Goal: Task Accomplishment & Management: Complete application form

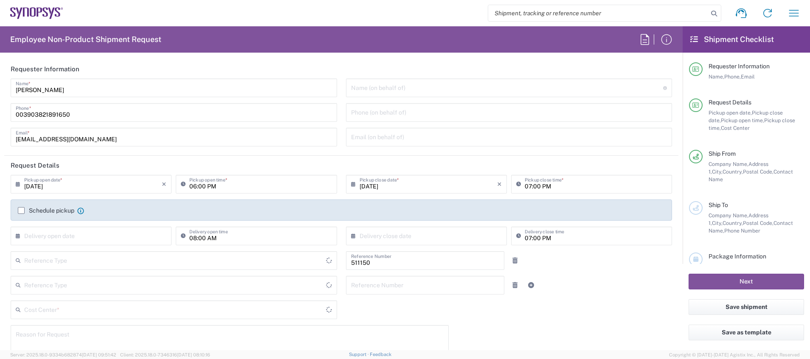
type input "IT01, SG, MSIP2 R&D 511150"
type input "Delivered at Place"
type input "[GEOGRAPHIC_DATA]"
type input "Department"
type input "[GEOGRAPHIC_DATA]"
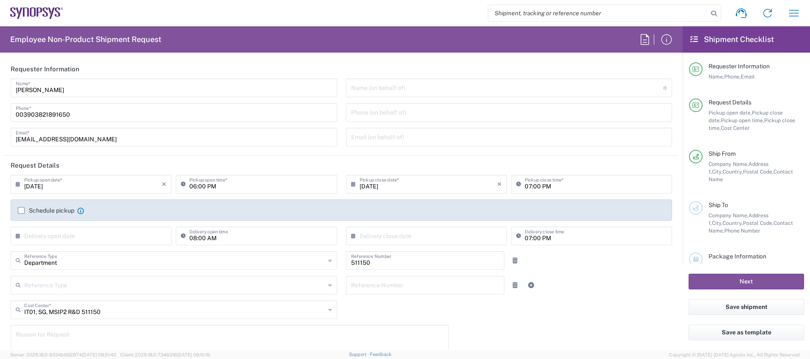
type input "Pavia IT02"
click at [39, 187] on input "[DATE]" at bounding box center [93, 183] width 138 height 15
type input "[DATE]"
click at [256, 183] on input "06:00 PM" at bounding box center [260, 183] width 142 height 15
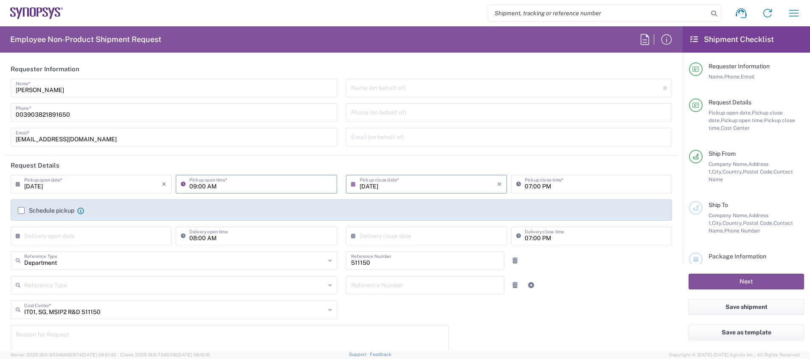
type input "09:00 AM"
click at [415, 185] on input "[DATE]" at bounding box center [429, 183] width 138 height 15
click at [371, 188] on input "[DATE]" at bounding box center [429, 183] width 138 height 15
type input "[DATE]"
click at [525, 186] on input "07:00 PM" at bounding box center [596, 183] width 142 height 15
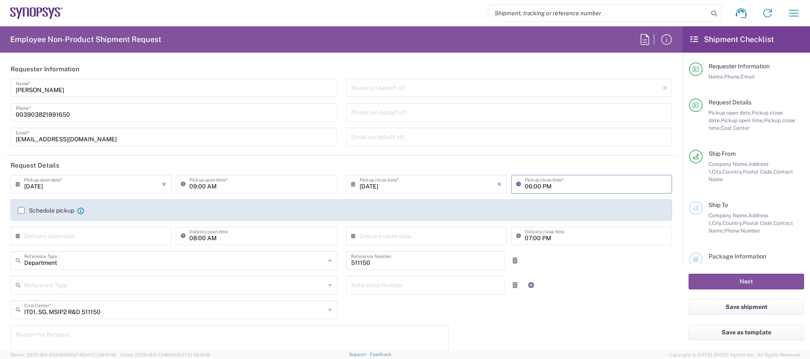
click at [554, 186] on input "06:00 PM" at bounding box center [596, 183] width 142 height 15
type input "06:00 PM"
click at [123, 239] on input "text" at bounding box center [93, 235] width 138 height 15
click at [89, 277] on span "3" at bounding box center [92, 277] width 13 height 12
type input "[DATE]"
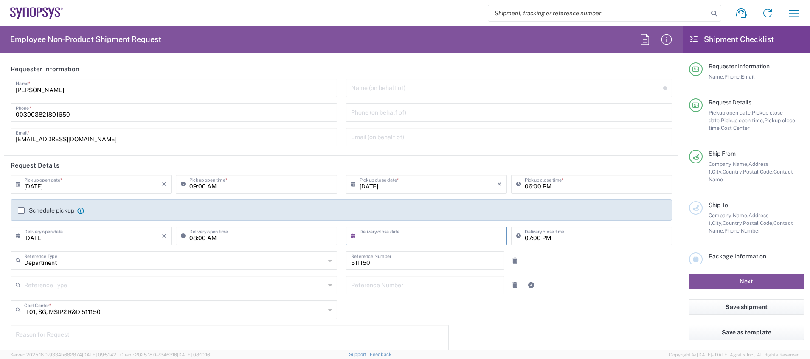
click at [396, 235] on input "text" at bounding box center [429, 235] width 138 height 15
click at [425, 275] on span "3" at bounding box center [423, 277] width 13 height 12
type input "[DATE]"
click at [525, 237] on input "07:00 PM" at bounding box center [596, 235] width 142 height 15
click at [525, 238] on input "11:30 PM" at bounding box center [596, 235] width 142 height 15
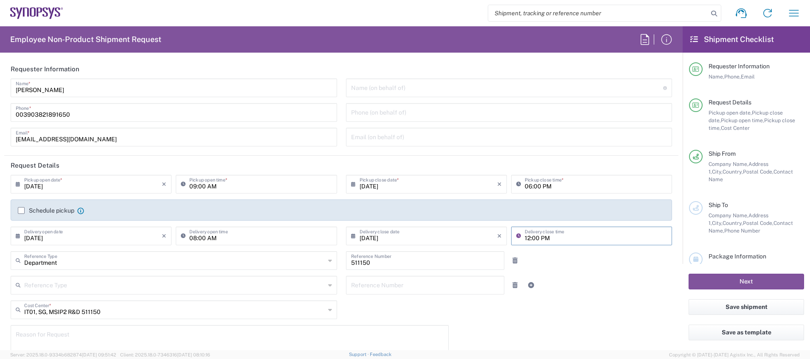
type input "12:00 PM"
click at [584, 283] on div "Reference Type Customer Ref Department Invoice Number Purchase Order RMA Refere…" at bounding box center [341, 288] width 671 height 25
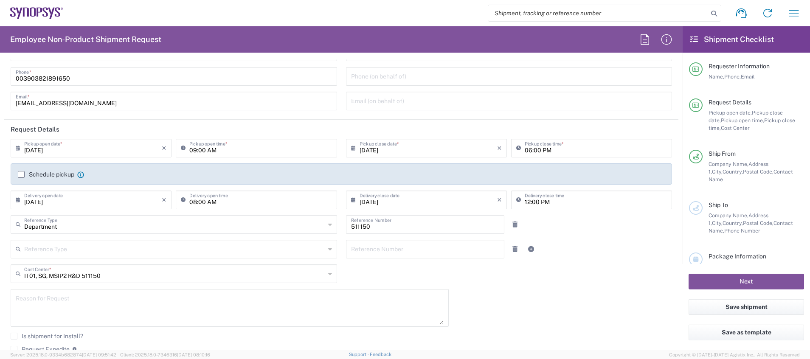
scroll to position [38, 0]
click at [101, 312] on textarea at bounding box center [230, 306] width 428 height 33
click at [328, 271] on icon at bounding box center [330, 272] width 4 height 14
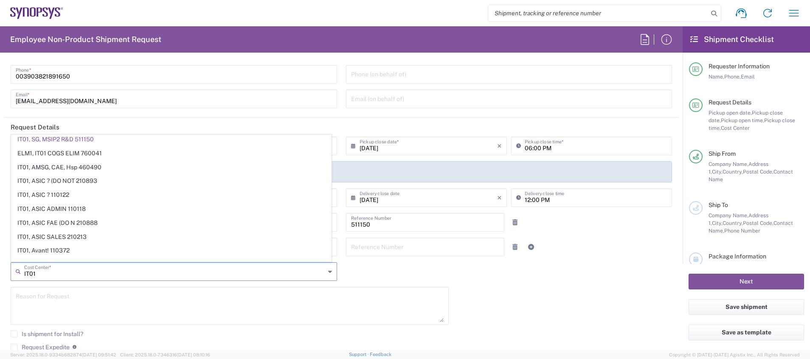
scroll to position [0, 0]
click at [100, 293] on textarea at bounding box center [230, 306] width 428 height 33
type input "IT01, SG, MSIP2 R&D 511150"
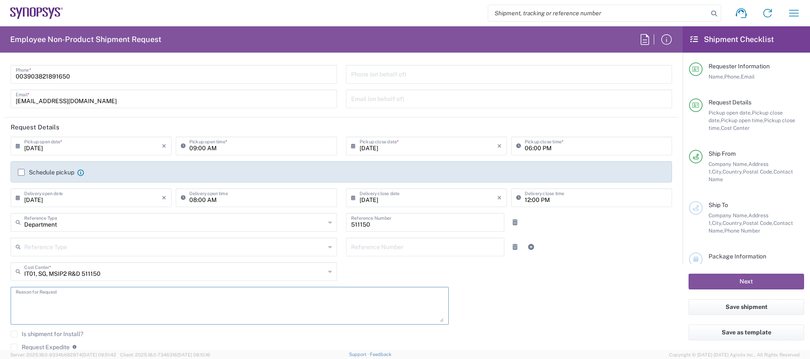
click at [328, 223] on div "Department Reference Type" at bounding box center [174, 222] width 327 height 19
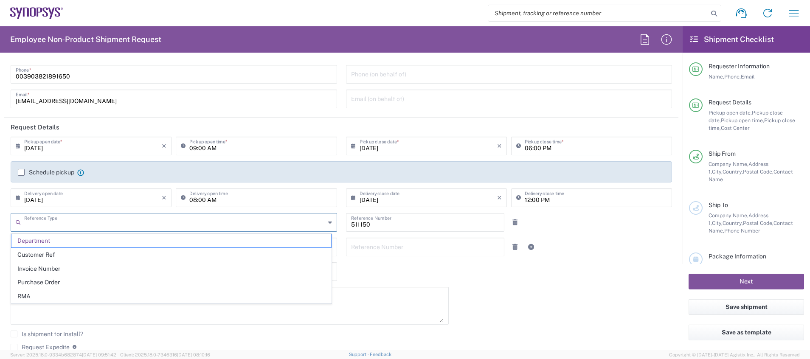
click at [282, 223] on input "text" at bounding box center [174, 221] width 301 height 15
click at [297, 241] on span "Department" at bounding box center [171, 240] width 320 height 13
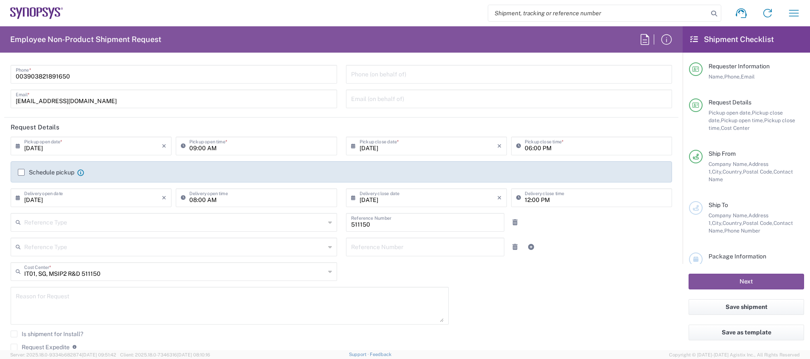
click at [328, 273] on div "IT01, SG, MSIP2 R&D 511150 Cost Center *" at bounding box center [174, 271] width 327 height 19
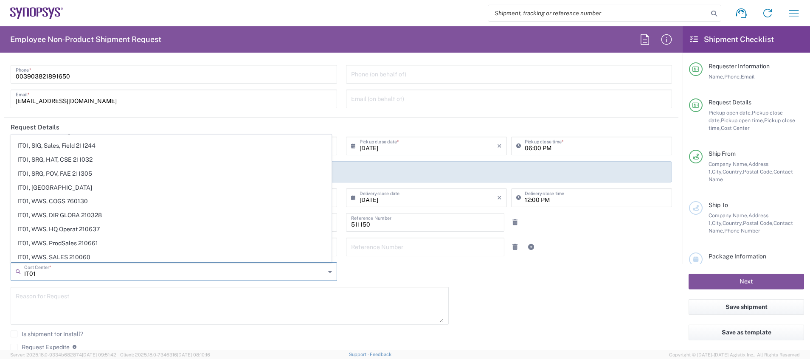
scroll to position [759, 0]
click at [98, 310] on textarea at bounding box center [230, 306] width 428 height 33
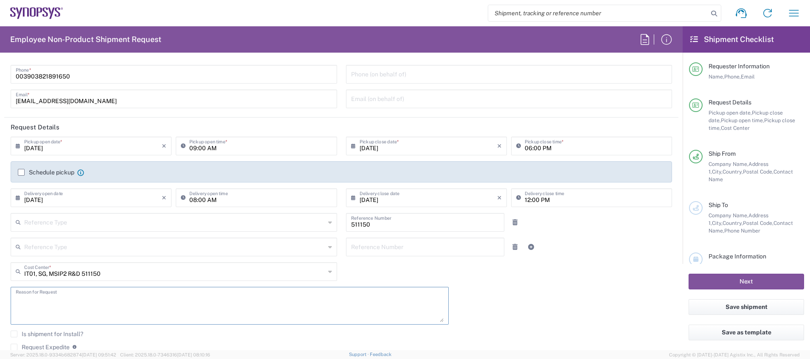
click at [328, 272] on icon at bounding box center [330, 272] width 4 height 14
type input "IT01, SG, MSIP2 R&D 511150"
click at [326, 272] on icon at bounding box center [329, 272] width 6 height 14
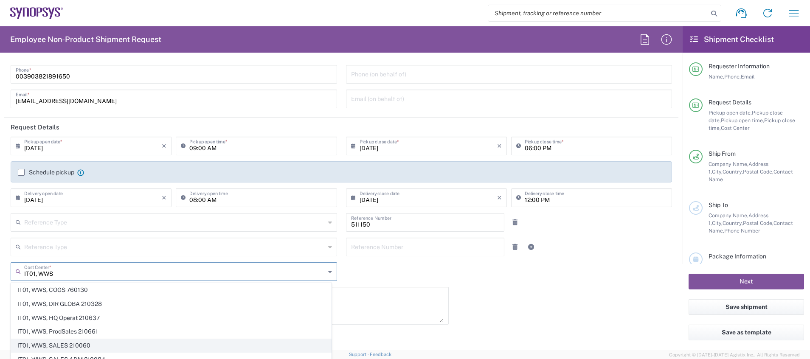
type input "IT01, WWS"
click at [179, 342] on span "IT01, WWS, SALES 210060" at bounding box center [171, 345] width 320 height 13
type input "210060"
type input "IT01, WWS, SALES 210060"
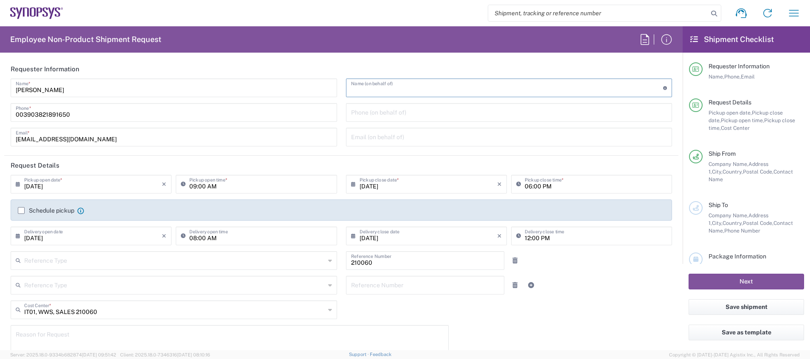
click at [590, 90] on input "text" at bounding box center [507, 87] width 313 height 15
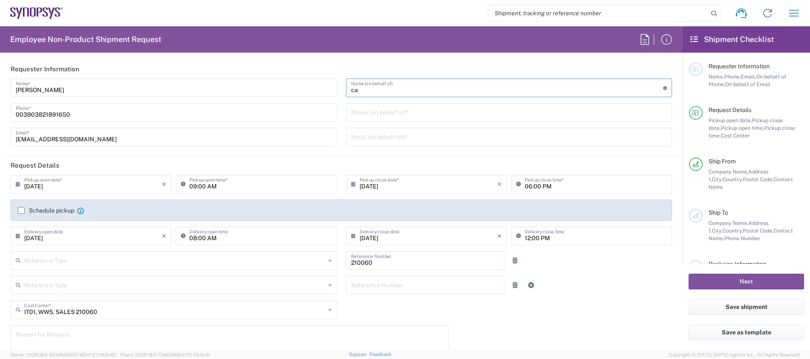
type input "c"
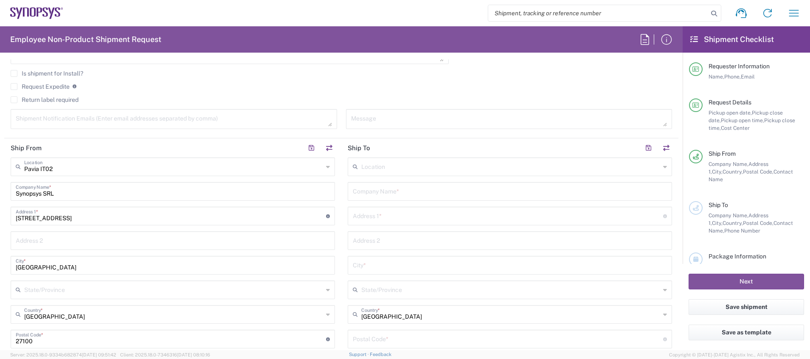
scroll to position [301, 0]
click at [471, 169] on input "text" at bounding box center [510, 164] width 299 height 15
type input "[GEOGRAPHIC_DATA] CAMPUS"
click at [426, 211] on input "text" at bounding box center [508, 213] width 310 height 15
click at [342, 188] on main "Location No Results Found Company Name * Address 1 * For cross streets use stre…" at bounding box center [509, 333] width 337 height 357
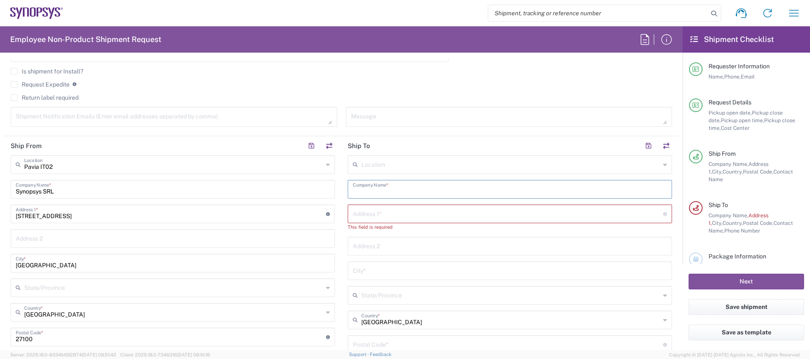
click at [401, 188] on input "text" at bounding box center [510, 188] width 314 height 15
type input "[GEOGRAPHIC_DATA] CAMPUS"
click at [393, 217] on input "text" at bounding box center [508, 213] width 310 height 15
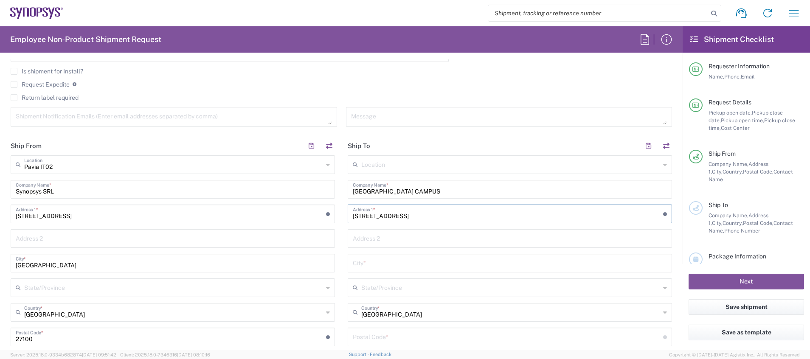
click at [362, 217] on input "[STREET_ADDRESS]" at bounding box center [508, 213] width 310 height 15
type input "[STREET_ADDRESS]"
click at [411, 264] on input "text" at bounding box center [510, 262] width 314 height 15
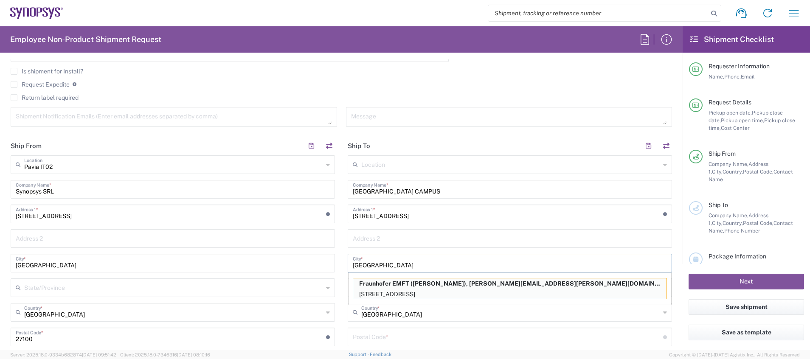
click at [502, 261] on input "[GEOGRAPHIC_DATA]" at bounding box center [510, 262] width 314 height 15
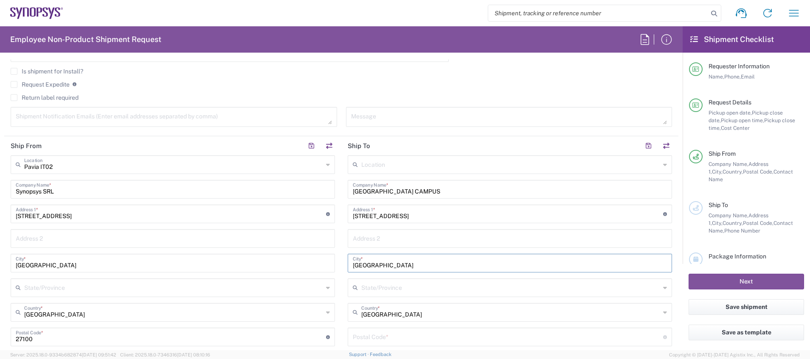
type input "[GEOGRAPHIC_DATA]"
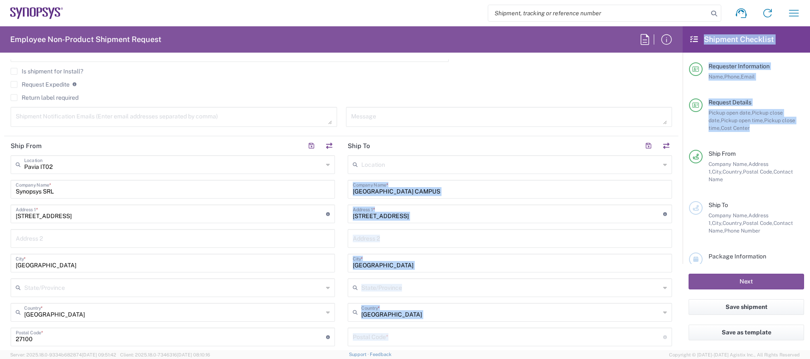
drag, startPoint x: 684, startPoint y: 169, endPoint x: 682, endPoint y: 192, distance: 23.0
click at [682, 192] on div "Employee Non-Product Shipment Request Requester Information [PERSON_NAME] Name …" at bounding box center [405, 188] width 810 height 324
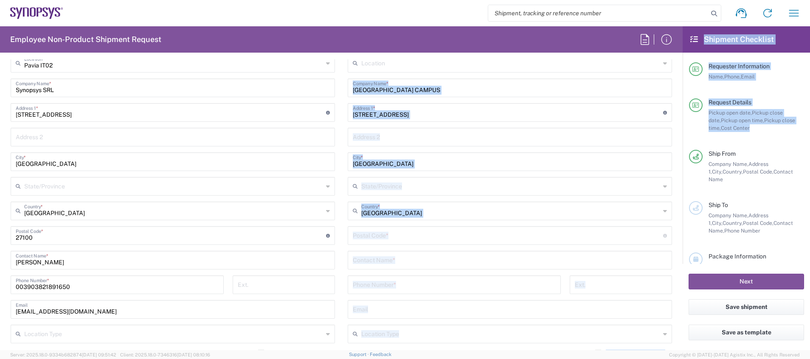
scroll to position [413, 0]
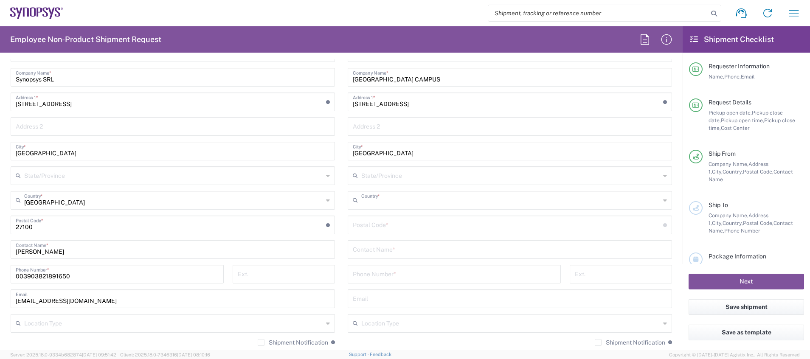
click at [483, 203] on input "text" at bounding box center [510, 199] width 299 height 15
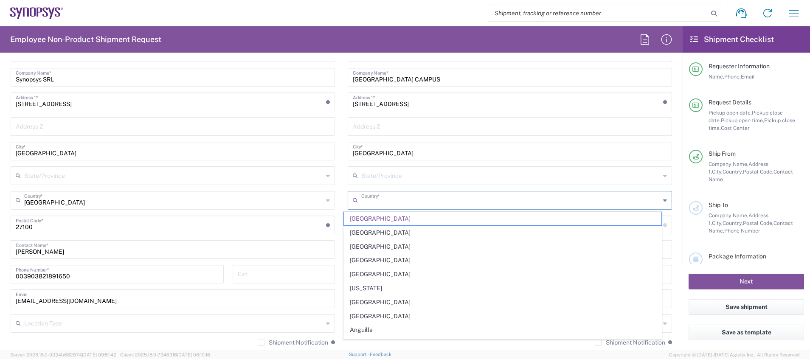
click at [483, 203] on input "text" at bounding box center [510, 199] width 299 height 15
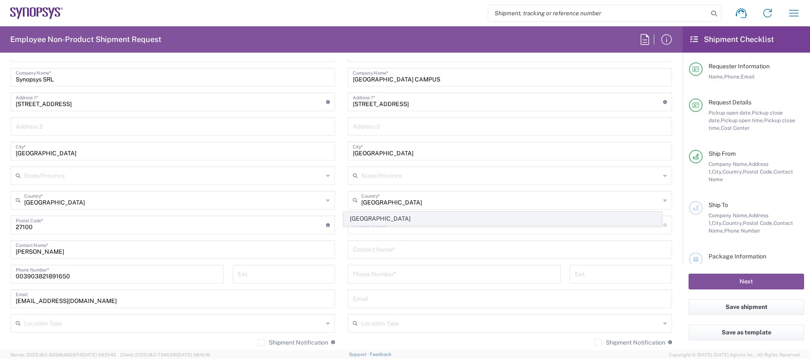
click at [370, 219] on span "[GEOGRAPHIC_DATA]" at bounding box center [503, 218] width 318 height 13
type input "[GEOGRAPHIC_DATA]"
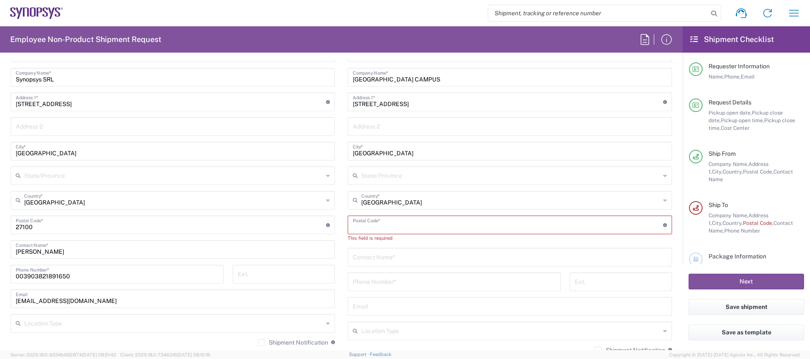
click at [365, 221] on input "undefined" at bounding box center [508, 224] width 310 height 15
type input "80333"
click at [394, 253] on input "text" at bounding box center [510, 249] width 314 height 15
type input "[PERSON_NAME]"
click at [519, 271] on input "tel" at bounding box center [454, 273] width 203 height 15
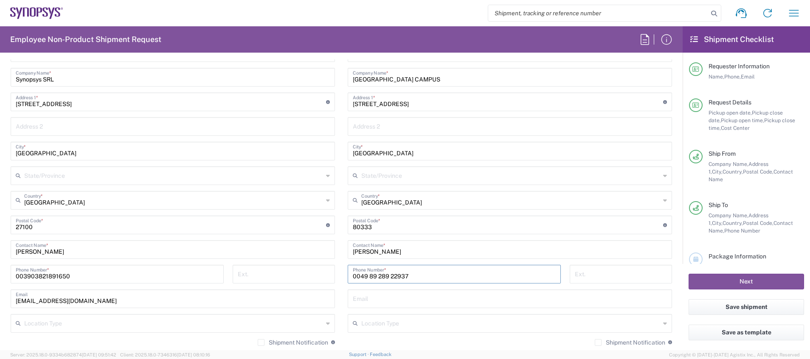
type input "0049 89 289 22937"
click at [527, 297] on input "text" at bounding box center [510, 298] width 314 height 15
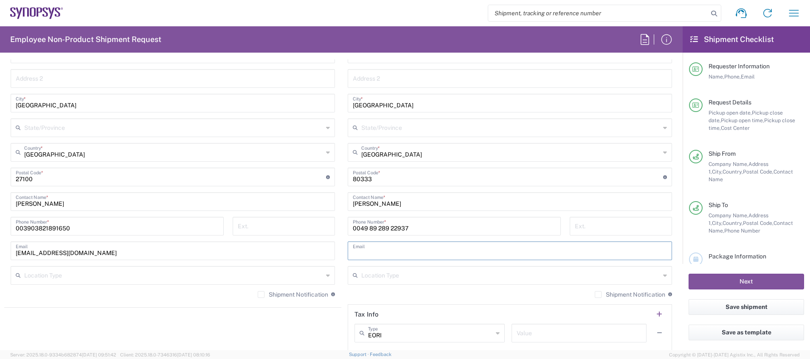
scroll to position [464, 0]
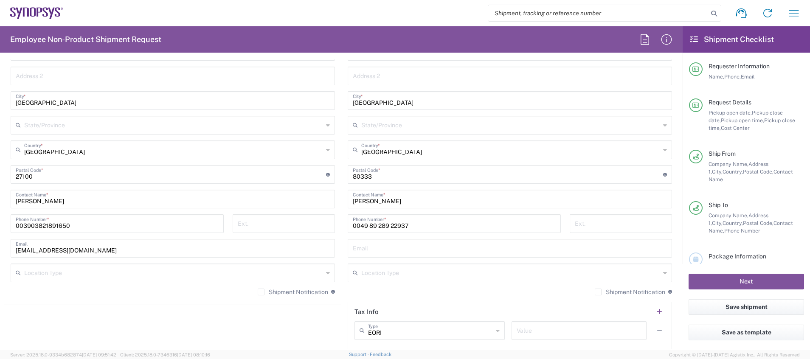
click at [294, 330] on agx-shipment-stop-widget "Ship From [GEOGRAPHIC_DATA] IT02 Location [GEOGRAPHIC_DATA] IT02 [GEOGRAPHIC_DA…" at bounding box center [172, 163] width 337 height 379
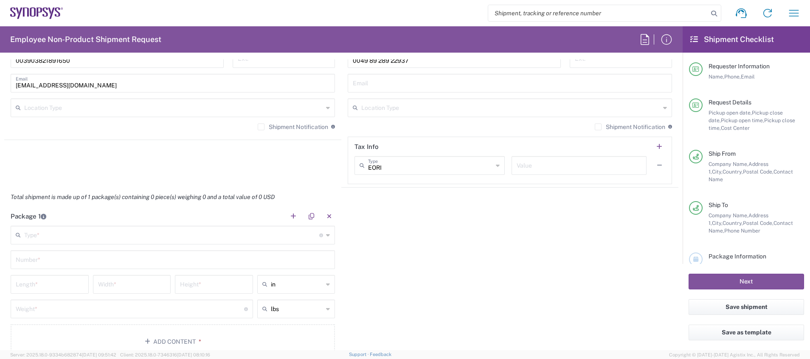
scroll to position [631, 0]
click at [146, 236] on input "text" at bounding box center [171, 232] width 295 height 15
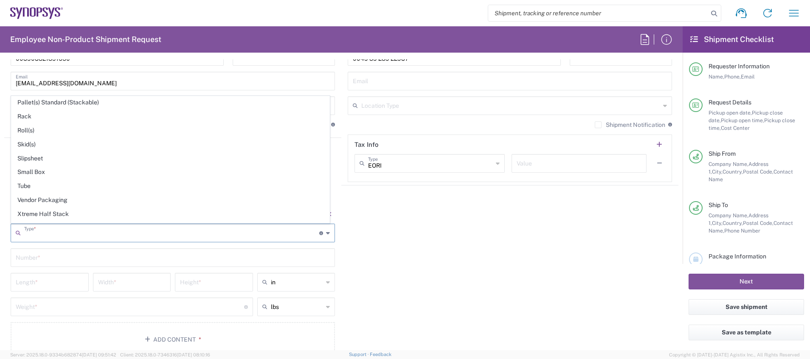
scroll to position [402, 0]
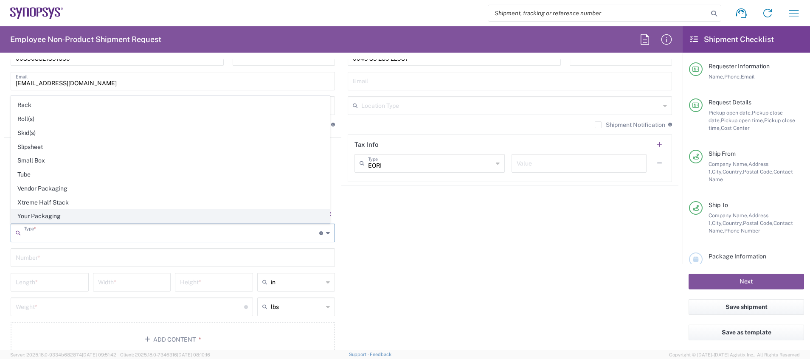
click at [274, 218] on span "Your Packaging" at bounding box center [170, 216] width 318 height 13
type input "Your Packaging"
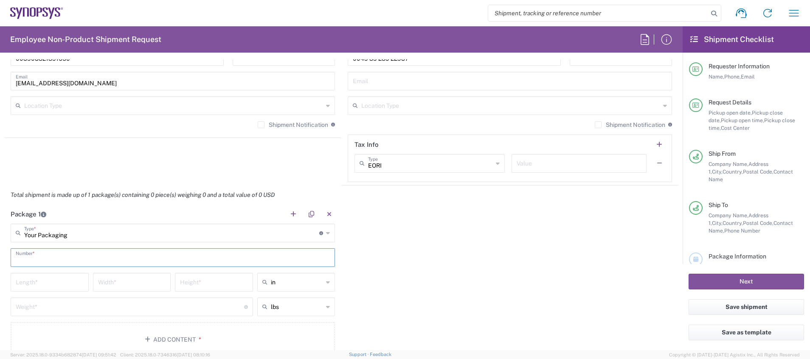
click at [254, 261] on input "text" at bounding box center [173, 257] width 314 height 15
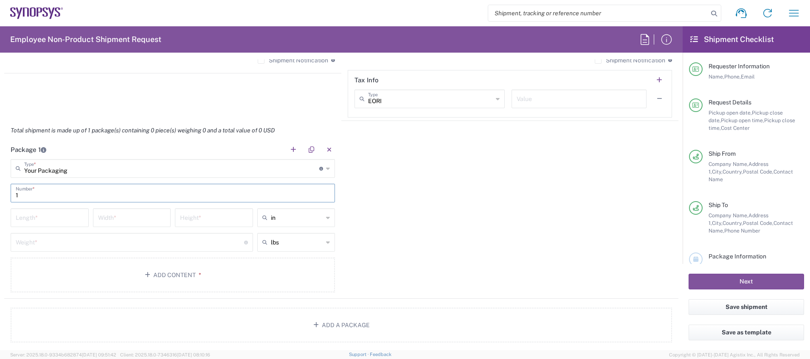
scroll to position [698, 0]
type input "1"
click at [39, 216] on input "number" at bounding box center [50, 215] width 68 height 15
type input "62"
click at [326, 218] on div "in" at bounding box center [296, 215] width 78 height 19
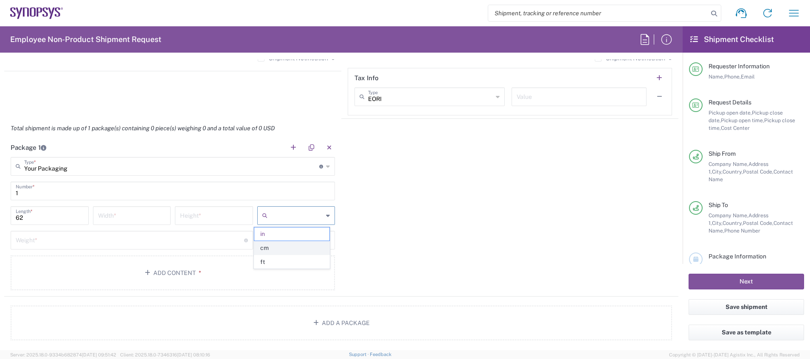
click at [288, 248] on span "cm" at bounding box center [291, 248] width 75 height 13
type input "157.48"
type input "cm"
click at [73, 221] on input "157.48" at bounding box center [50, 215] width 68 height 15
type input "1"
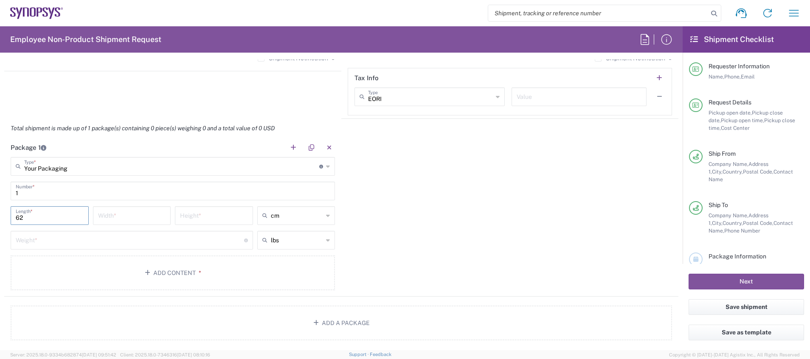
type input "62"
click at [123, 215] on input "number" at bounding box center [132, 215] width 68 height 15
type input "37"
click at [194, 215] on input "number" at bounding box center [214, 215] width 68 height 15
type input "50"
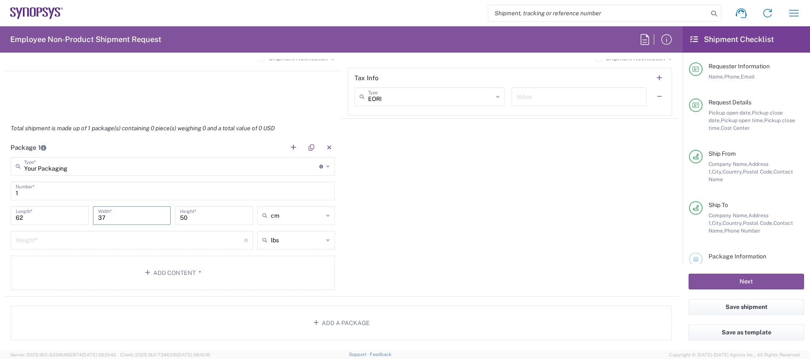
click at [146, 217] on input "37" at bounding box center [132, 215] width 68 height 15
click at [325, 241] on div "lbs" at bounding box center [296, 240] width 78 height 19
click at [304, 271] on span "kgs" at bounding box center [291, 272] width 75 height 13
type input "kgs"
click at [194, 241] on input "number" at bounding box center [130, 239] width 228 height 15
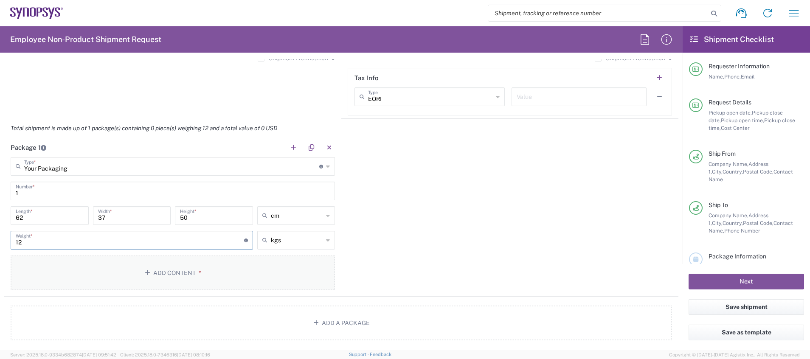
type input "12"
click at [249, 271] on button "Add Content *" at bounding box center [173, 273] width 324 height 35
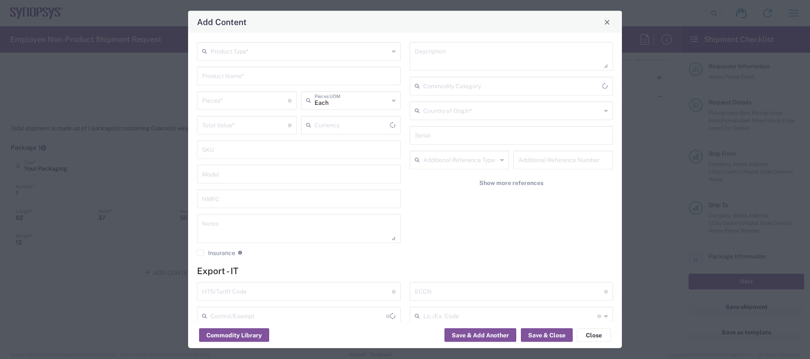
type input "US Dollar"
click at [273, 51] on input "text" at bounding box center [300, 50] width 178 height 15
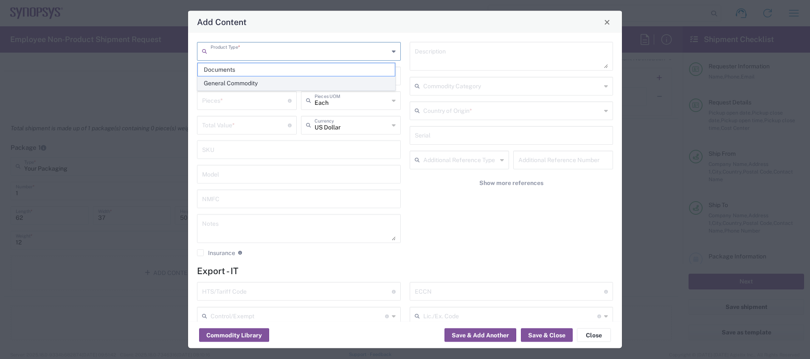
click at [274, 82] on span "General Commodity" at bounding box center [296, 83] width 197 height 13
type input "General Commodity"
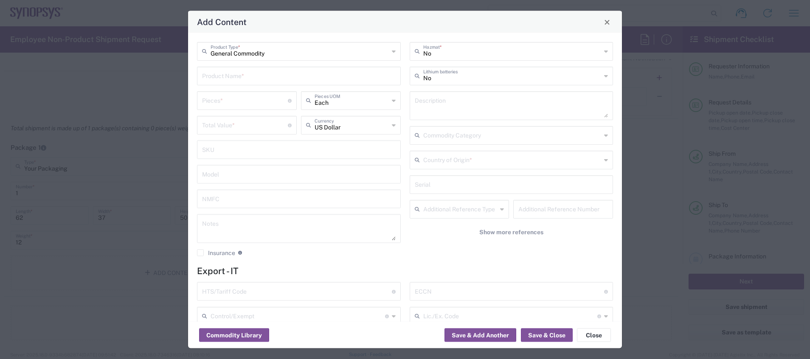
click at [274, 82] on input "text" at bounding box center [299, 75] width 194 height 15
type input "Merchandise bottles"
click at [255, 103] on input "number" at bounding box center [245, 100] width 86 height 15
type input "100"
click at [263, 124] on input "number" at bounding box center [245, 124] width 86 height 15
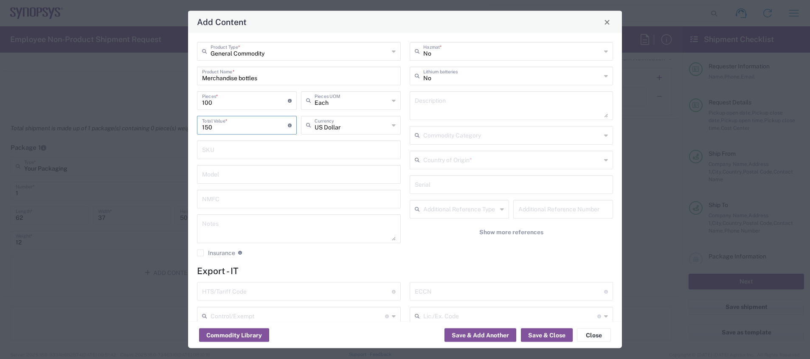
type input "150"
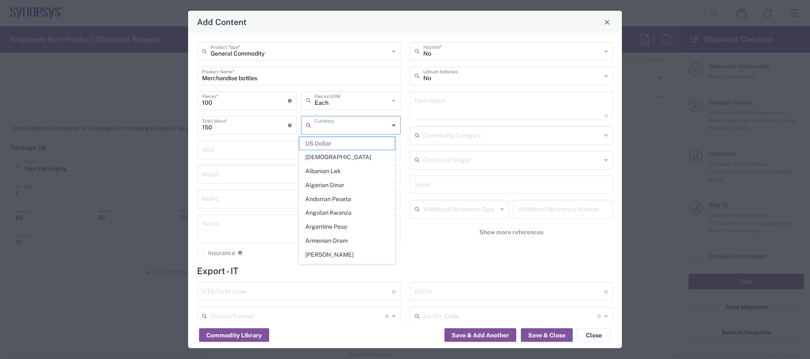
click at [382, 123] on input "text" at bounding box center [352, 124] width 74 height 15
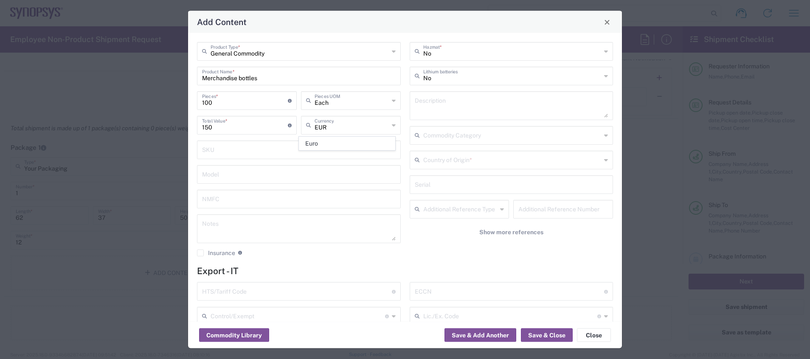
click at [370, 141] on span "Euro" at bounding box center [347, 143] width 96 height 13
type input "Euro"
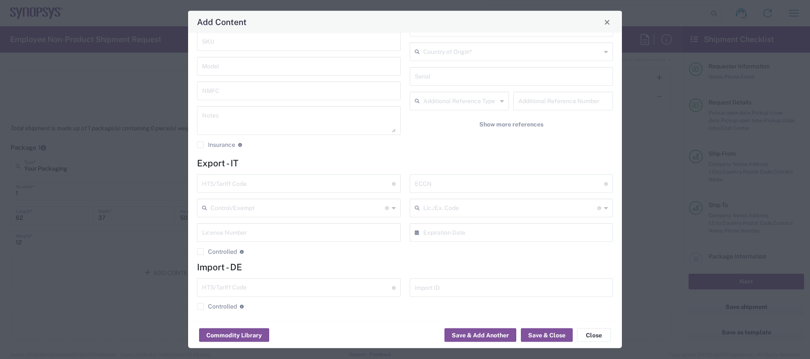
scroll to position [112, 0]
click at [542, 333] on button "Save & Close" at bounding box center [547, 336] width 52 height 14
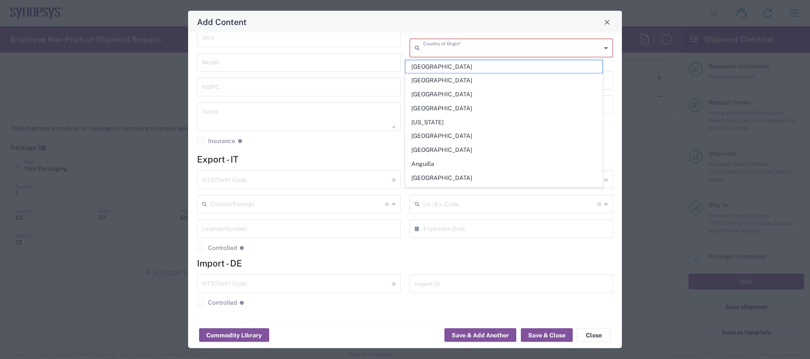
click at [472, 52] on input "text" at bounding box center [512, 47] width 178 height 15
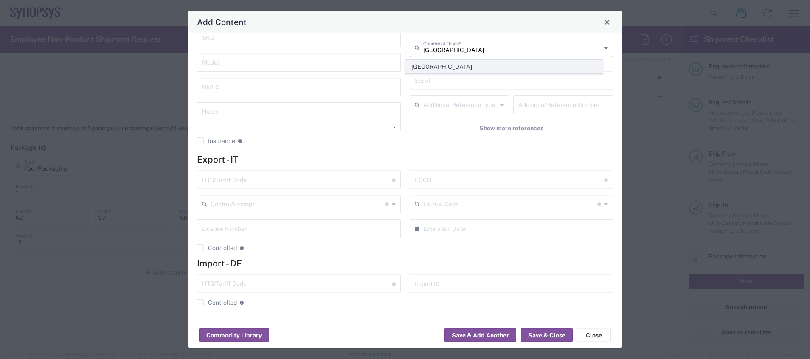
click at [465, 67] on span "[GEOGRAPHIC_DATA]" at bounding box center [504, 66] width 197 height 13
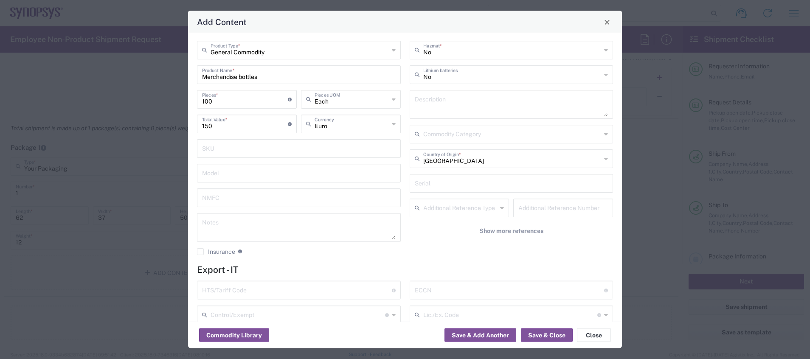
scroll to position [0, 0]
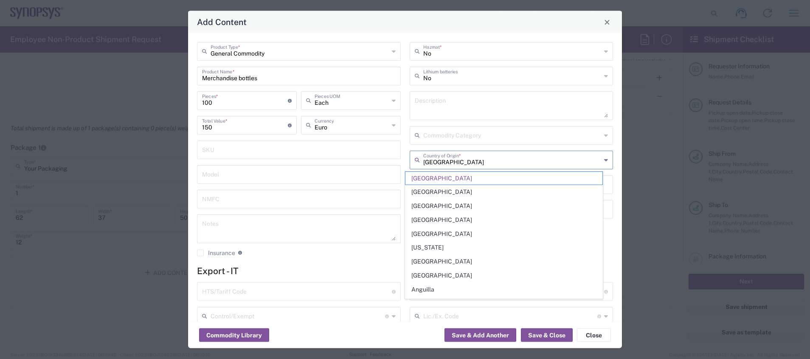
click at [474, 164] on input "[GEOGRAPHIC_DATA]" at bounding box center [512, 159] width 178 height 15
type input "S"
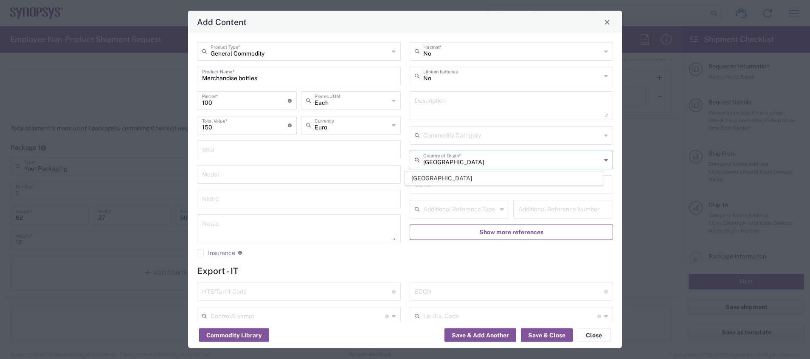
type input "[GEOGRAPHIC_DATA]"
drag, startPoint x: 519, startPoint y: 237, endPoint x: 539, endPoint y: 336, distance: 100.8
click at [539, 336] on agx-package-content-widget "General Commodity Product Type * Merchandise bottles Product Name * 100 Pieces …" at bounding box center [405, 191] width 434 height 316
click at [539, 336] on button "Save & Close" at bounding box center [547, 336] width 52 height 14
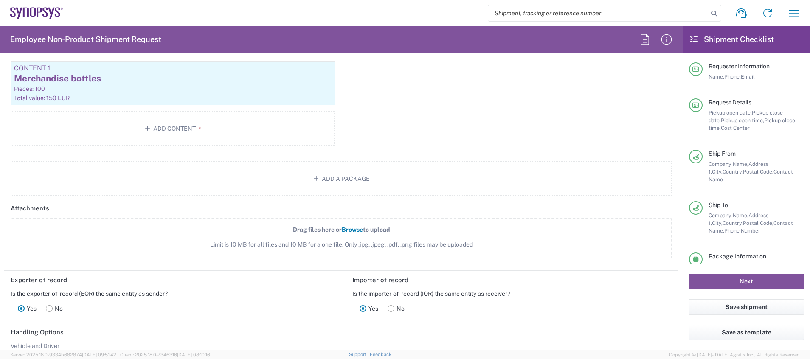
scroll to position [895, 0]
click at [370, 176] on button "Add a Package" at bounding box center [342, 176] width 662 height 35
click at [338, 177] on button "Add a Package" at bounding box center [342, 176] width 662 height 35
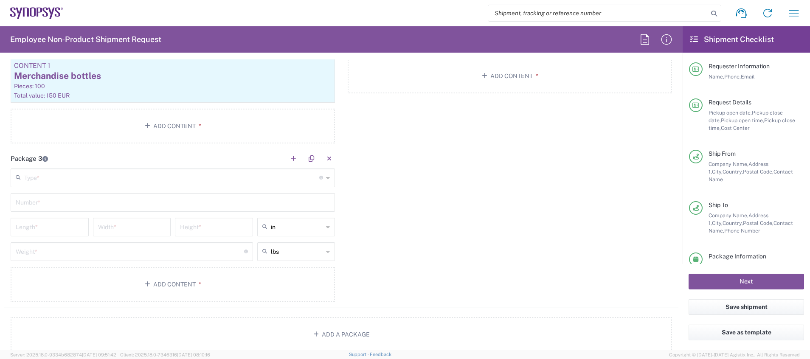
click at [327, 178] on div "Type * Material used to package goods" at bounding box center [173, 178] width 324 height 19
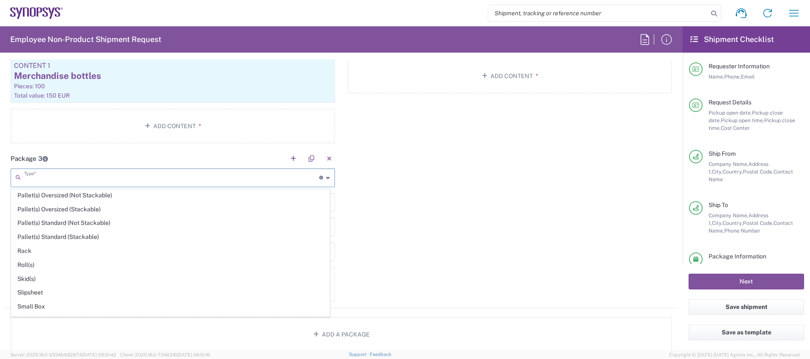
scroll to position [402, 0]
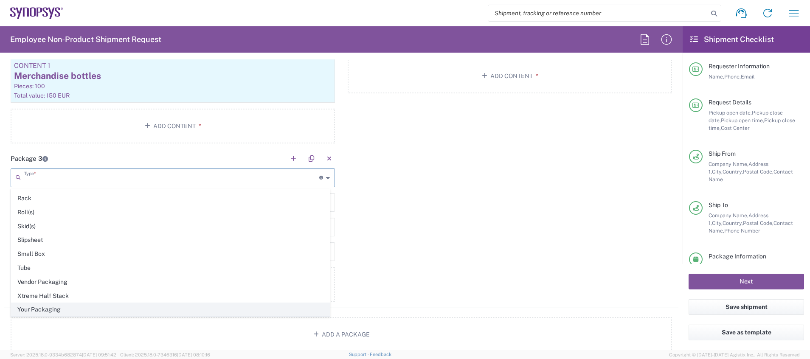
click at [263, 311] on span "Your Packaging" at bounding box center [170, 309] width 318 height 13
type input "Your Packaging"
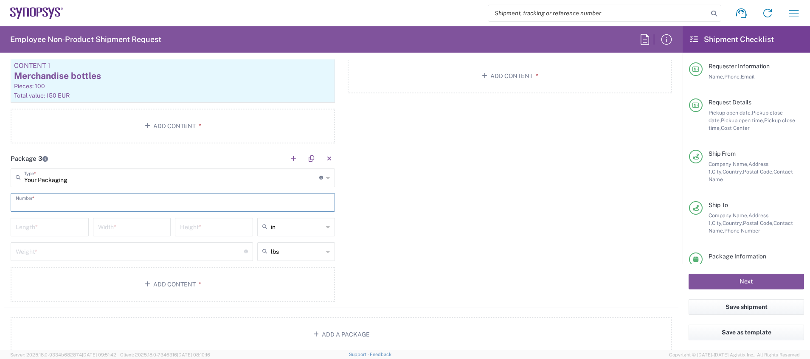
click at [148, 202] on input "text" at bounding box center [173, 202] width 314 height 15
type input "2"
click at [326, 230] on icon at bounding box center [328, 227] width 4 height 14
click at [304, 259] on span "cm" at bounding box center [291, 259] width 75 height 13
type input "cm"
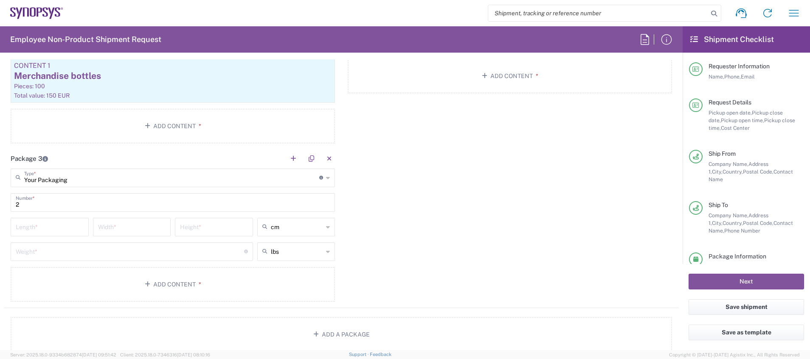
click at [72, 228] on input "number" at bounding box center [50, 226] width 68 height 15
type input "62"
click at [129, 226] on input "number" at bounding box center [132, 226] width 68 height 15
type input "37"
click at [191, 226] on input "number" at bounding box center [214, 226] width 68 height 15
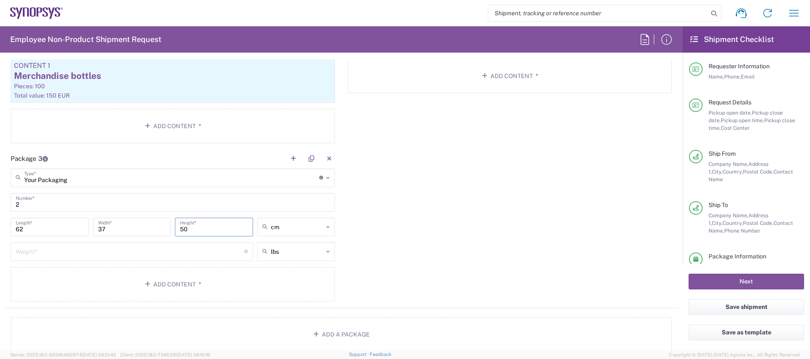
type input "50"
click at [321, 252] on div "lbs" at bounding box center [296, 252] width 78 height 19
click at [310, 286] on span "kgs" at bounding box center [291, 284] width 75 height 13
type input "kgs"
click at [181, 251] on input "number" at bounding box center [130, 251] width 228 height 15
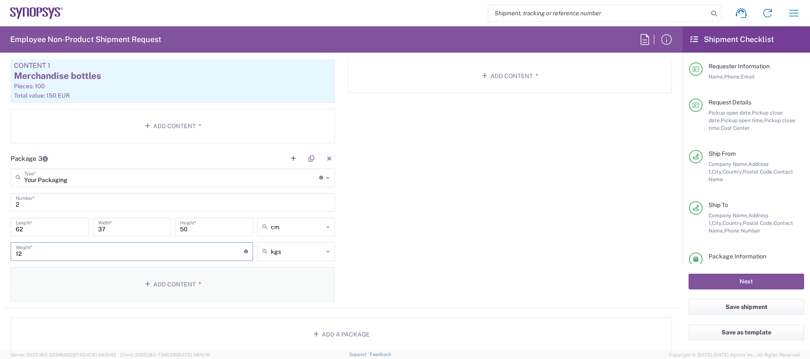
type input "12"
click at [206, 281] on button "Add Content *" at bounding box center [173, 284] width 324 height 35
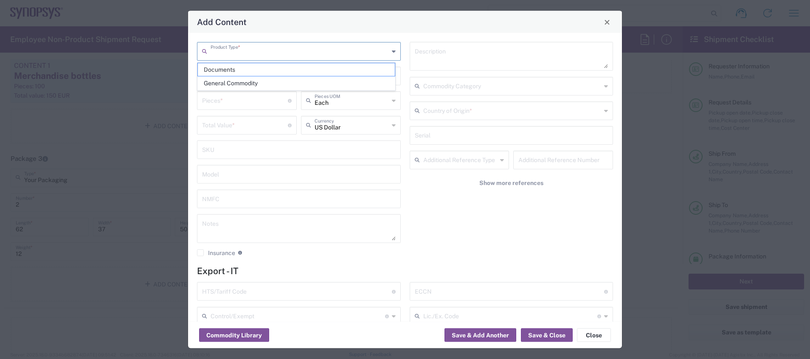
click at [276, 52] on input "text" at bounding box center [300, 50] width 178 height 15
click at [279, 84] on span "General Commodity" at bounding box center [296, 83] width 197 height 13
type input "General Commodity"
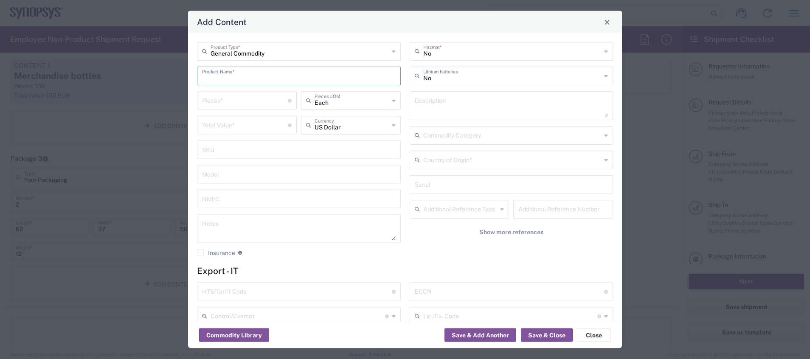
click at [278, 79] on input "text" at bounding box center [299, 75] width 194 height 15
type input "Merchandise - bottles"
click at [269, 100] on input "number" at bounding box center [245, 100] width 86 height 15
type input "100"
click at [268, 127] on input "number" at bounding box center [245, 124] width 86 height 15
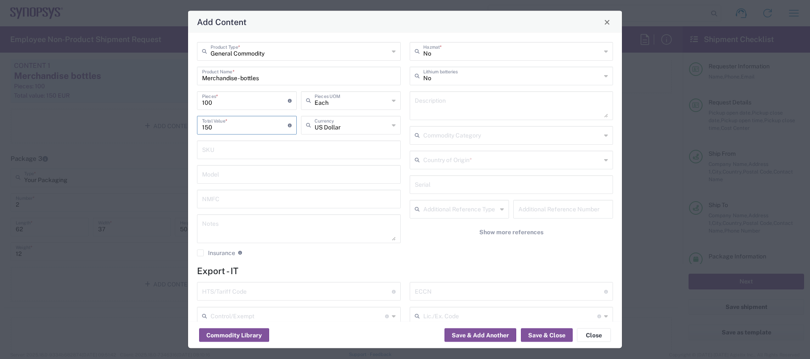
type input "150"
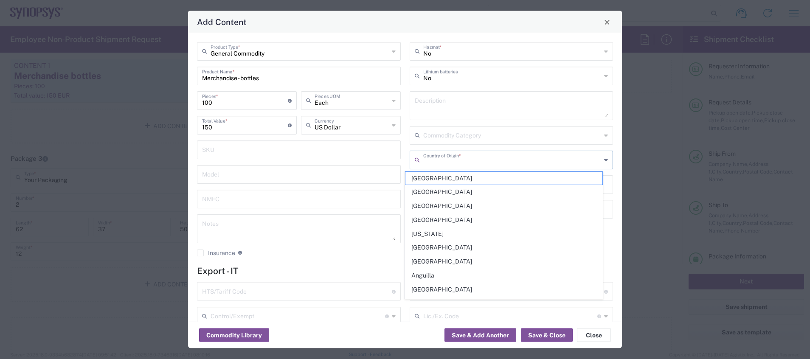
click at [479, 160] on input "text" at bounding box center [512, 159] width 178 height 15
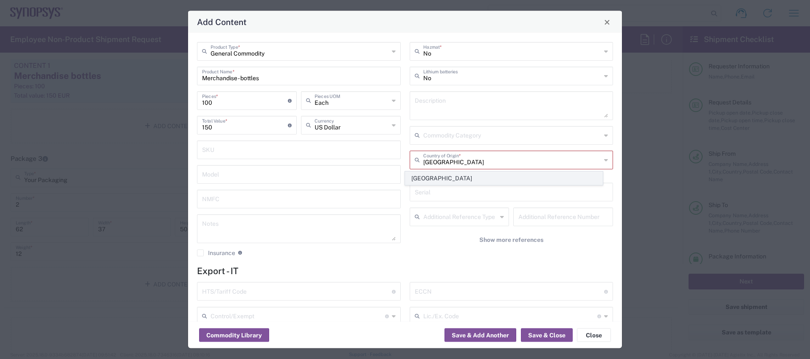
click at [480, 175] on span "[GEOGRAPHIC_DATA]" at bounding box center [504, 178] width 197 height 13
type input "[GEOGRAPHIC_DATA]"
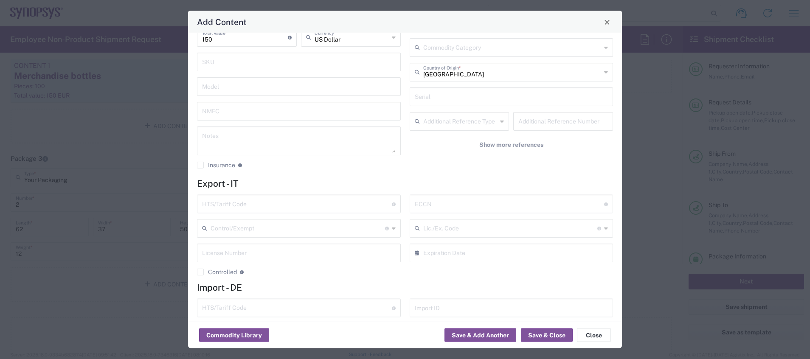
scroll to position [112, 0]
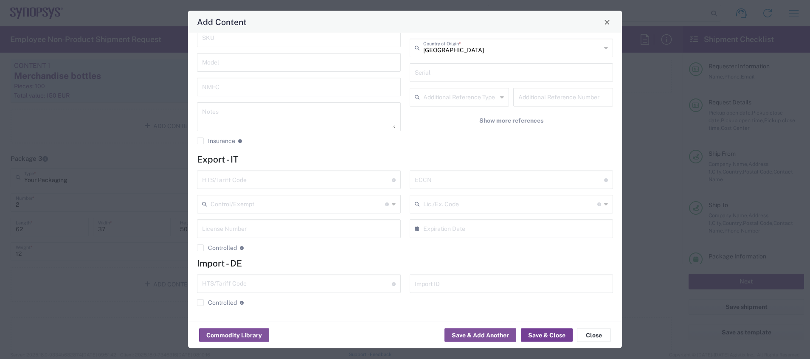
click at [544, 338] on button "Save & Close" at bounding box center [547, 336] width 52 height 14
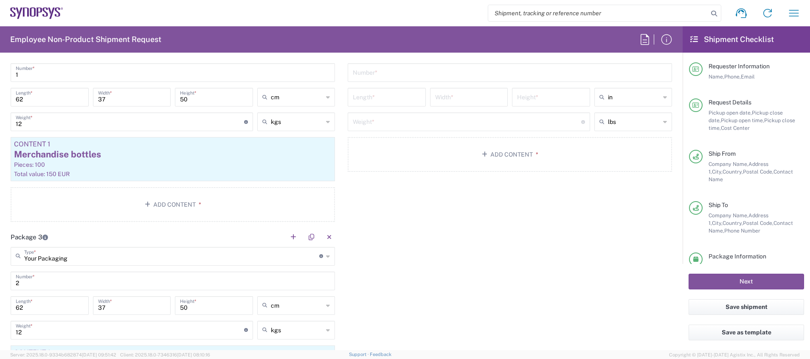
scroll to position [824, 0]
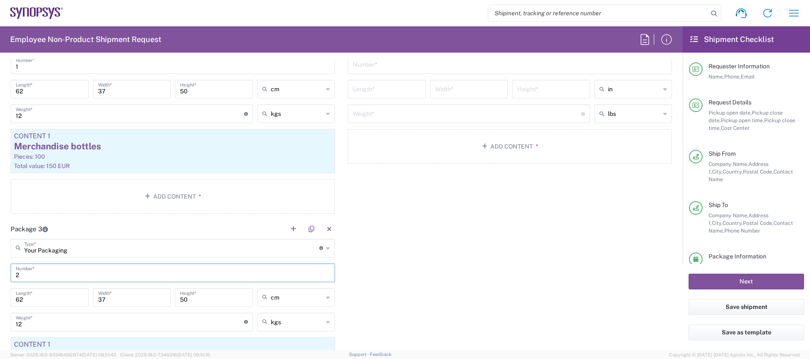
click at [243, 275] on input "2" at bounding box center [173, 272] width 314 height 15
type input "1"
click at [525, 281] on div "Package 1 Your Packaging Type * Material used to package goods Bale(s) Basket(s…" at bounding box center [341, 219] width 674 height 417
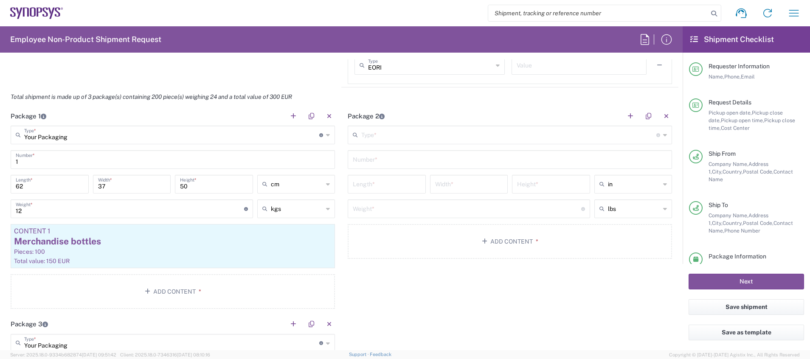
scroll to position [716, 0]
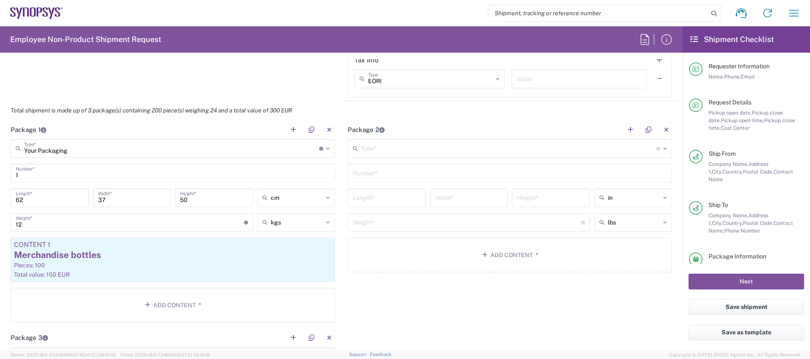
click at [550, 149] on input "text" at bounding box center [508, 148] width 295 height 15
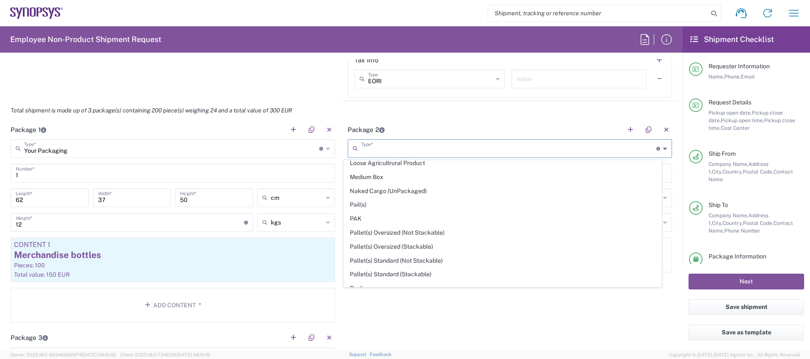
scroll to position [402, 0]
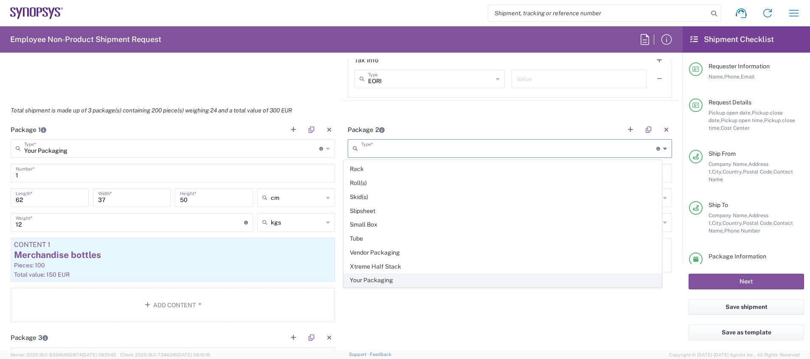
click at [531, 281] on span "Your Packaging" at bounding box center [503, 280] width 318 height 13
type input "Your Packaging"
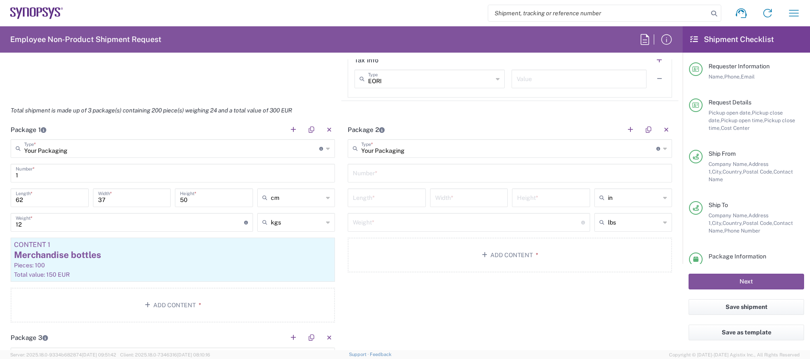
click at [474, 174] on input "text" at bounding box center [510, 172] width 314 height 15
type input "1"
click at [403, 196] on input "number" at bounding box center [387, 197] width 68 height 15
click at [663, 199] on icon at bounding box center [665, 198] width 4 height 14
click at [640, 229] on span "cm" at bounding box center [624, 230] width 75 height 13
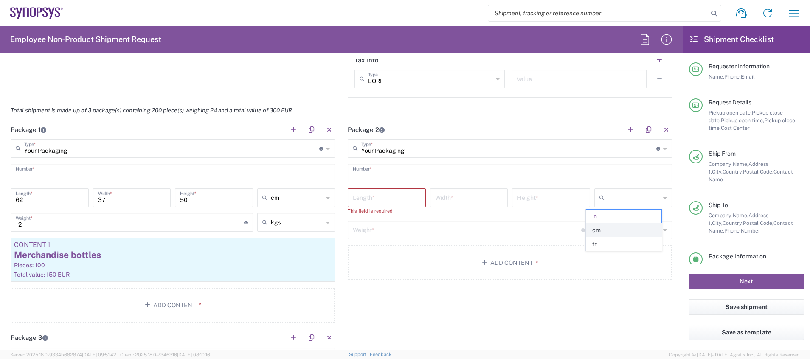
type input "cm"
click at [409, 200] on input "number" at bounding box center [387, 197] width 68 height 15
type input "43"
click at [439, 196] on input "number" at bounding box center [469, 197] width 68 height 15
type input "32"
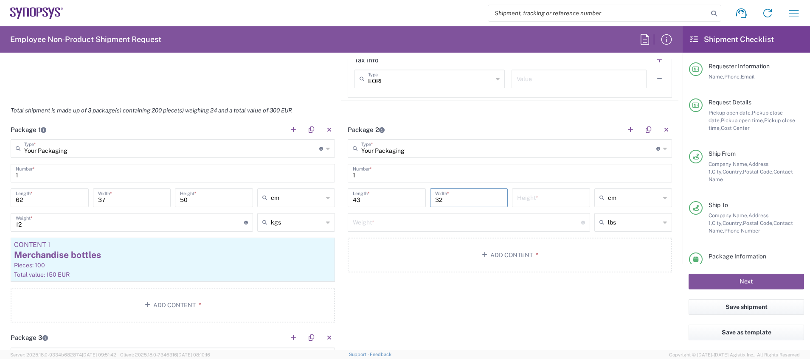
click at [520, 199] on input "number" at bounding box center [551, 197] width 68 height 15
type input "22"
click at [509, 224] on input "number" at bounding box center [467, 221] width 228 height 15
click at [663, 222] on icon at bounding box center [665, 223] width 4 height 14
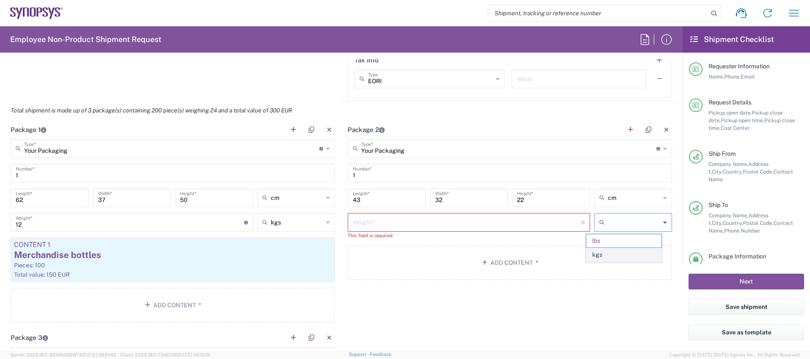
click at [619, 253] on span "kgs" at bounding box center [624, 254] width 75 height 13
type input "kgs"
click at [533, 221] on input "number" at bounding box center [467, 221] width 228 height 15
type input "13"
click at [549, 261] on button "Add Content *" at bounding box center [510, 255] width 324 height 35
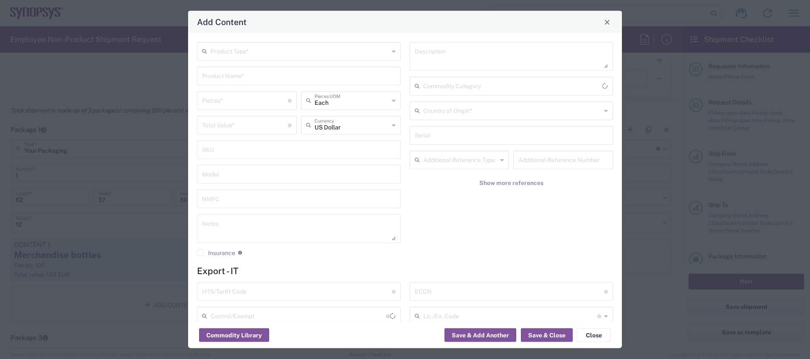
click at [318, 50] on input "text" at bounding box center [300, 50] width 178 height 15
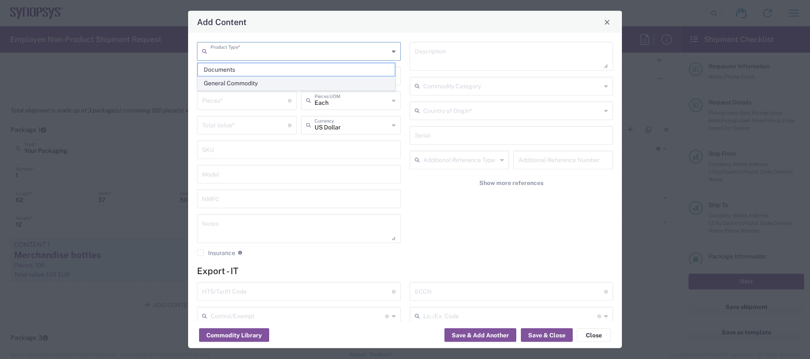
click at [362, 83] on span "General Commodity" at bounding box center [296, 83] width 197 height 13
type input "General Commodity"
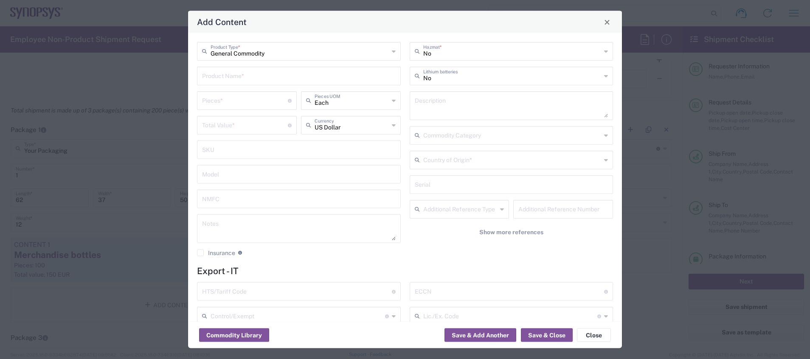
click at [326, 78] on input "text" at bounding box center [299, 75] width 194 height 15
type input "Merchandise - Notebooks"
click at [266, 99] on input "number" at bounding box center [245, 100] width 86 height 15
type input "100"
click at [241, 126] on input "number" at bounding box center [245, 124] width 86 height 15
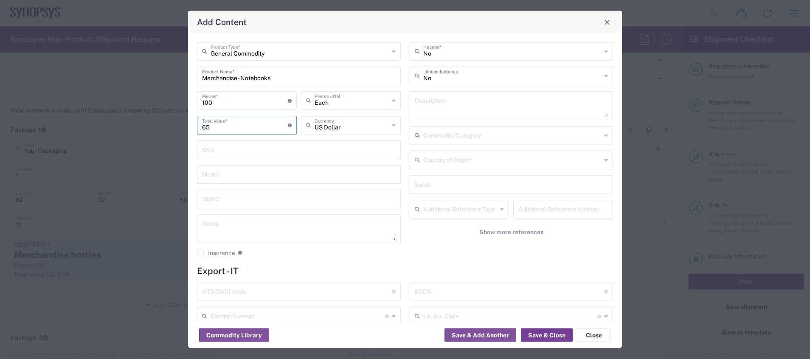
type input "65"
click at [553, 336] on button "Save & Close" at bounding box center [547, 336] width 52 height 14
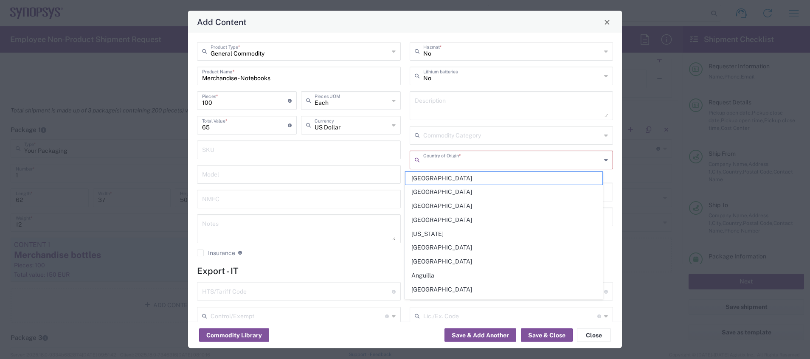
click at [513, 159] on input "text" at bounding box center [512, 159] width 178 height 15
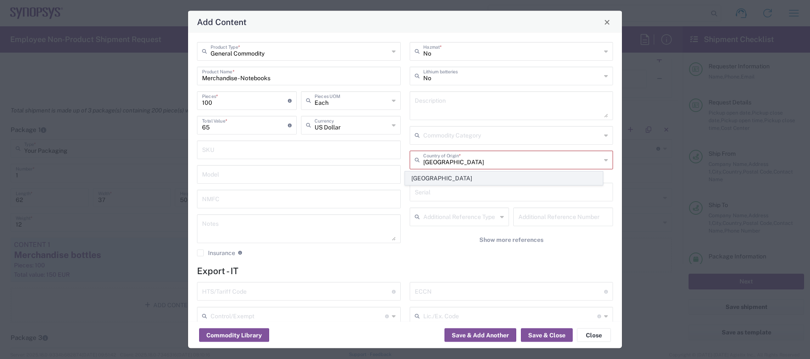
click at [518, 178] on span "[GEOGRAPHIC_DATA]" at bounding box center [504, 178] width 197 height 13
type input "[GEOGRAPHIC_DATA]"
click at [392, 127] on icon at bounding box center [394, 125] width 4 height 14
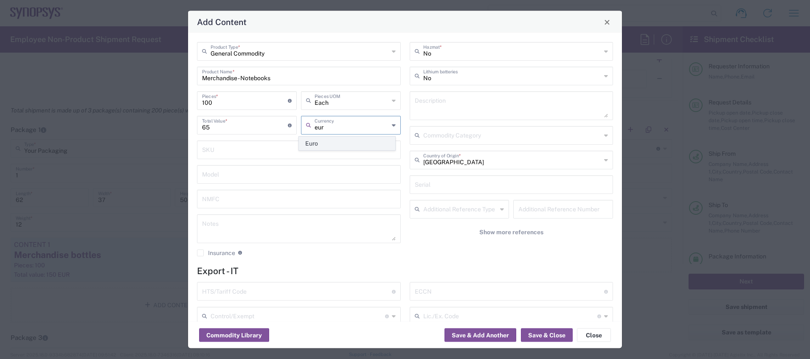
click at [351, 142] on span "Euro" at bounding box center [347, 143] width 96 height 13
type input "Euro"
click at [565, 336] on button "Save & Close" at bounding box center [547, 336] width 52 height 14
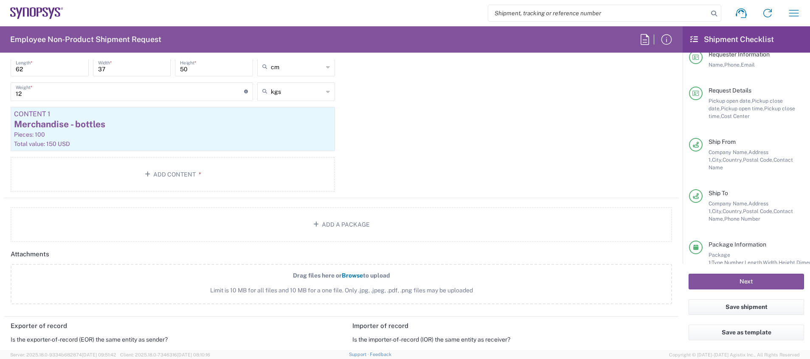
scroll to position [1061, 0]
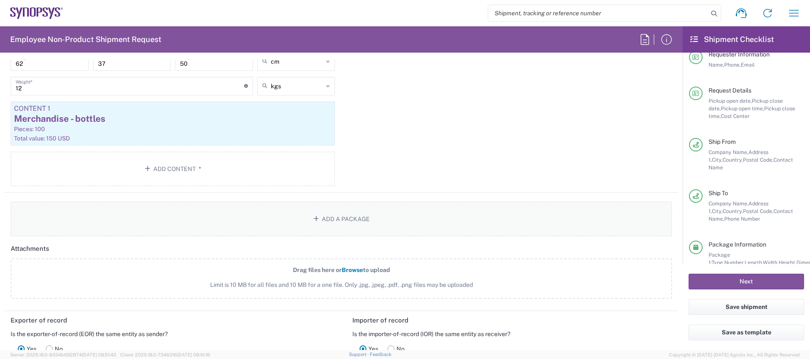
click at [455, 221] on button "Add a Package" at bounding box center [342, 219] width 662 height 35
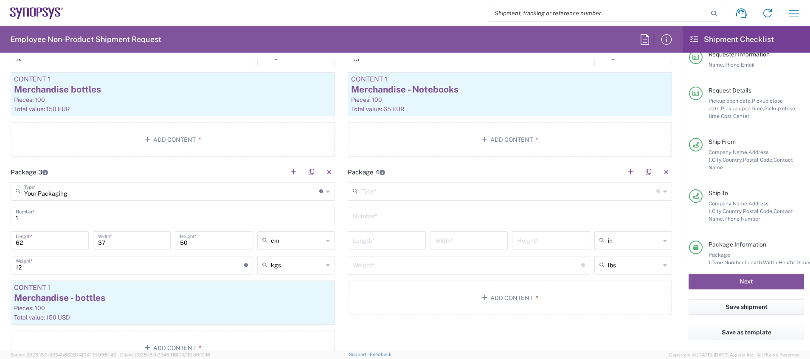
scroll to position [879, 0]
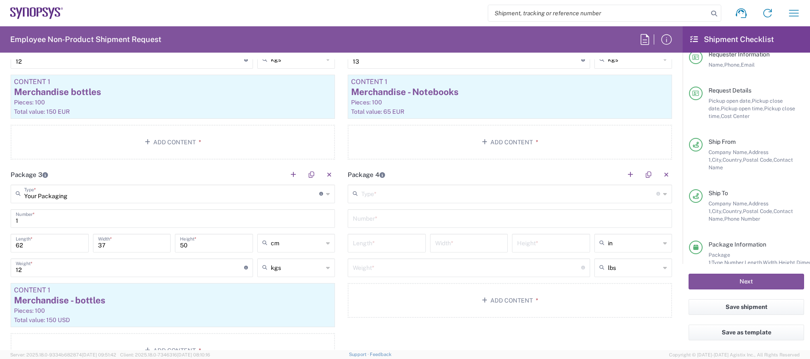
click at [594, 196] on input "text" at bounding box center [508, 193] width 295 height 15
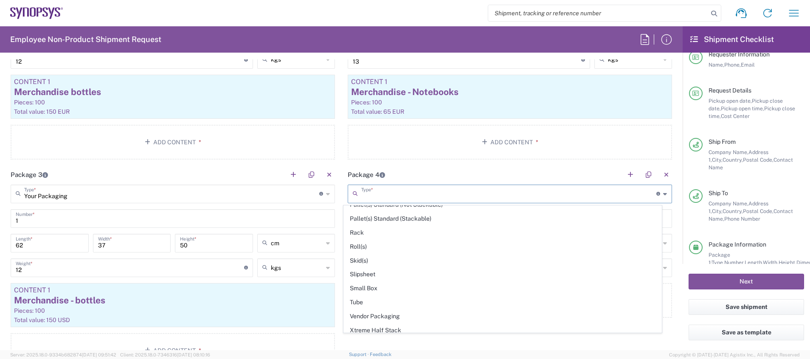
scroll to position [402, 0]
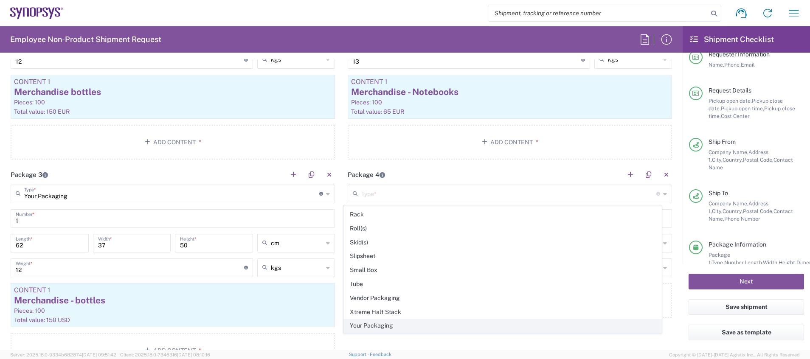
click at [537, 328] on span "Your Packaging" at bounding box center [503, 325] width 318 height 13
type input "Your Packaging"
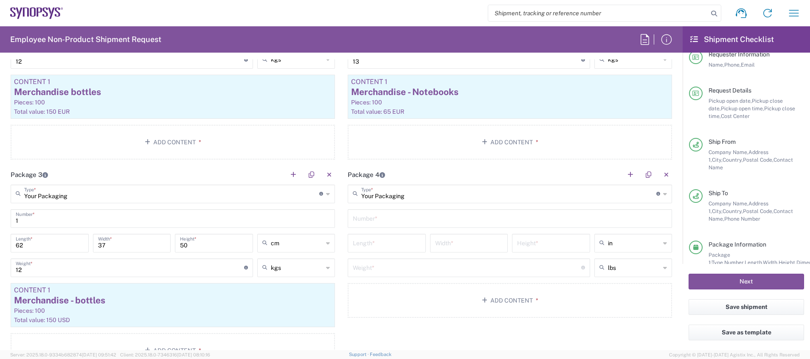
click at [465, 221] on input "text" at bounding box center [510, 218] width 314 height 15
type input "1"
click at [663, 250] on icon at bounding box center [665, 244] width 4 height 14
click at [646, 272] on span "cm" at bounding box center [624, 275] width 75 height 13
type input "cm"
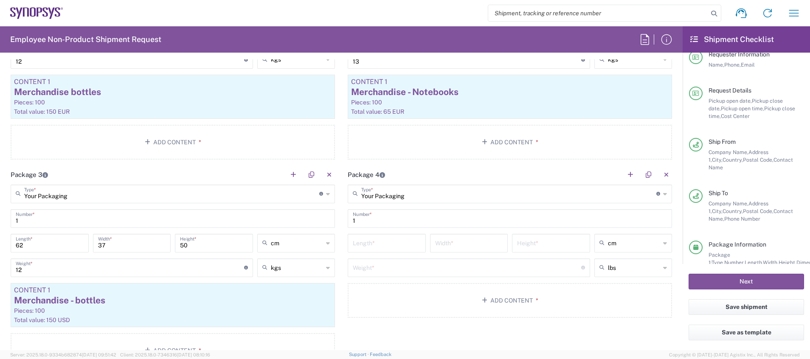
click at [658, 271] on div "lbs" at bounding box center [634, 268] width 78 height 19
click at [636, 302] on span "kgs" at bounding box center [624, 300] width 75 height 13
type input "kgs"
click at [391, 242] on input "number" at bounding box center [387, 242] width 68 height 15
type input "43"
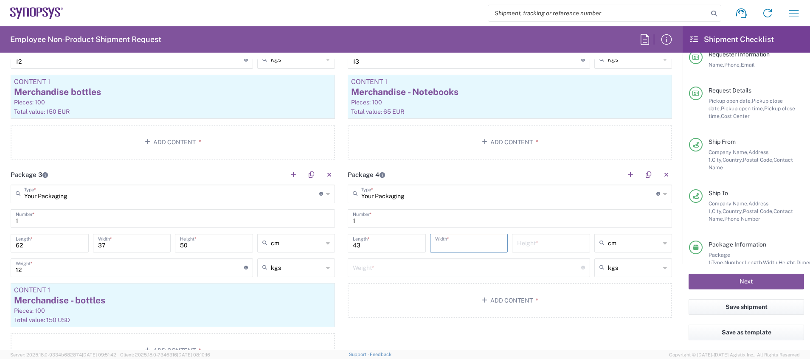
click at [439, 243] on input "number" at bounding box center [469, 242] width 68 height 15
type input "32"
click at [525, 245] on input "number" at bounding box center [551, 242] width 68 height 15
type input "22"
click at [509, 266] on input "number" at bounding box center [467, 267] width 228 height 15
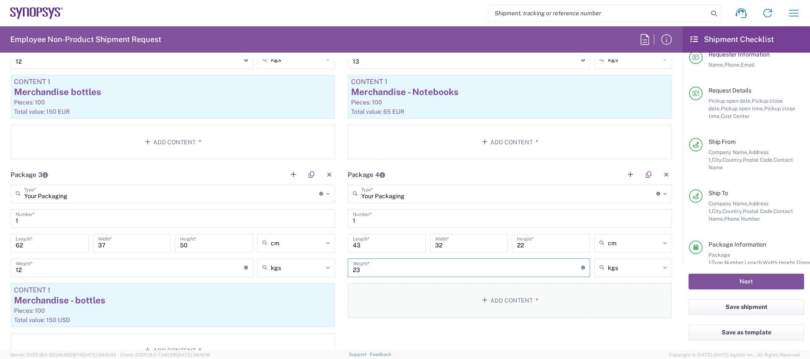
type input "23"
click at [539, 302] on button "Add Content *" at bounding box center [510, 300] width 324 height 35
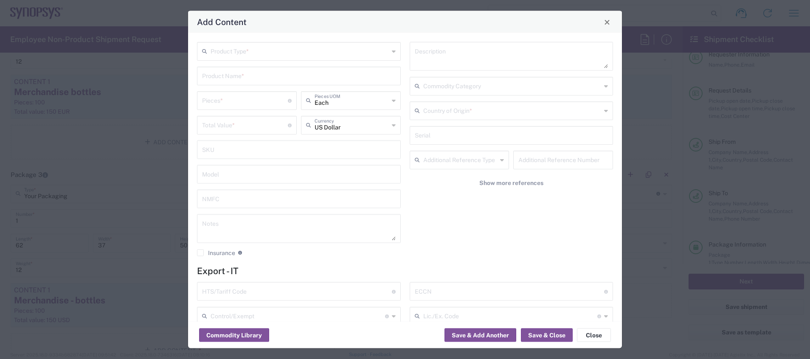
click at [279, 53] on input "text" at bounding box center [300, 50] width 178 height 15
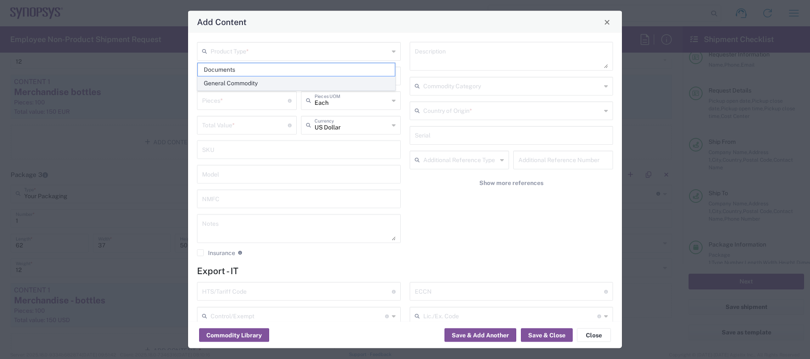
click at [297, 82] on span "General Commodity" at bounding box center [296, 83] width 197 height 13
type input "General Commodity"
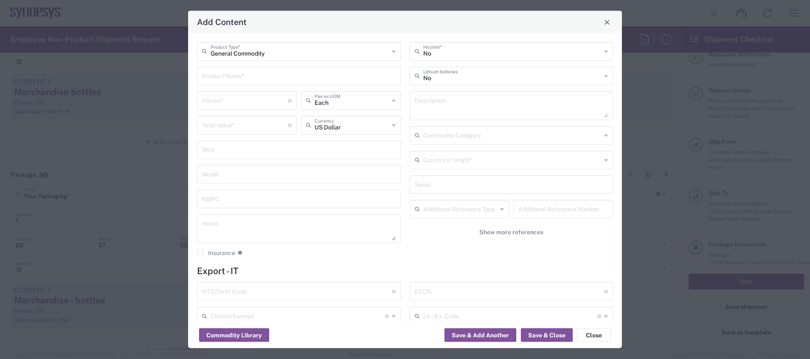
click at [269, 77] on input "text" at bounding box center [299, 75] width 194 height 15
type input "Merchandise: notebooks, pens, multitools, power banks"
click at [260, 97] on input "number" at bounding box center [245, 100] width 86 height 15
type input "410"
click at [260, 126] on input "number" at bounding box center [245, 124] width 86 height 15
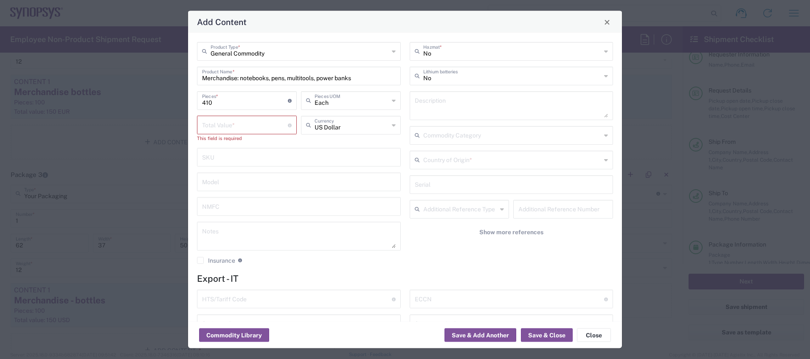
click at [258, 121] on input "number" at bounding box center [245, 124] width 86 height 15
type input "450"
click at [394, 124] on div "US Dollar Currency" at bounding box center [351, 125] width 100 height 19
click at [354, 148] on span "Euro" at bounding box center [347, 143] width 96 height 13
type input "Euro"
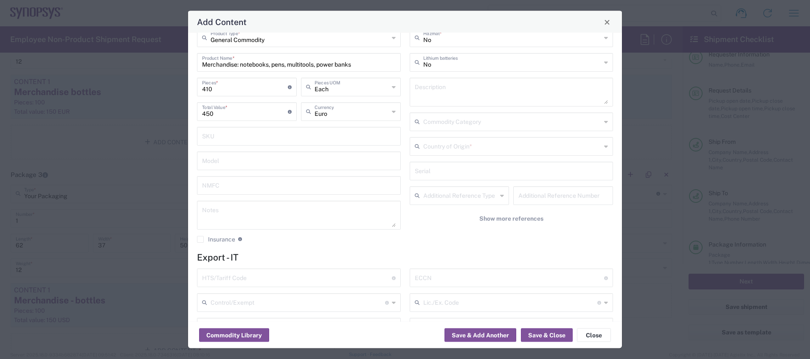
scroll to position [18, 0]
click at [541, 150] on div "Country of Origin *" at bounding box center [512, 142] width 204 height 19
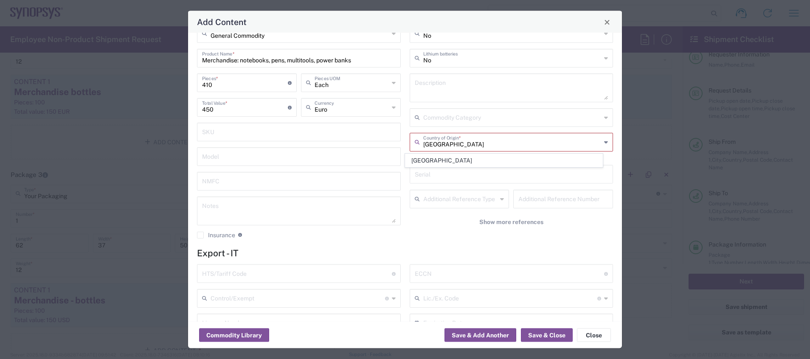
type input "[GEOGRAPHIC_DATA]"
click at [540, 152] on div "This field is required" at bounding box center [512, 156] width 204 height 8
click at [544, 161] on div "No Hazmat * No Lithium batteries Description Commodity Category Country of Orig…" at bounding box center [511, 134] width 213 height 221
click at [527, 143] on input "text" at bounding box center [512, 141] width 178 height 15
click at [531, 157] on span "[GEOGRAPHIC_DATA]" at bounding box center [504, 160] width 197 height 13
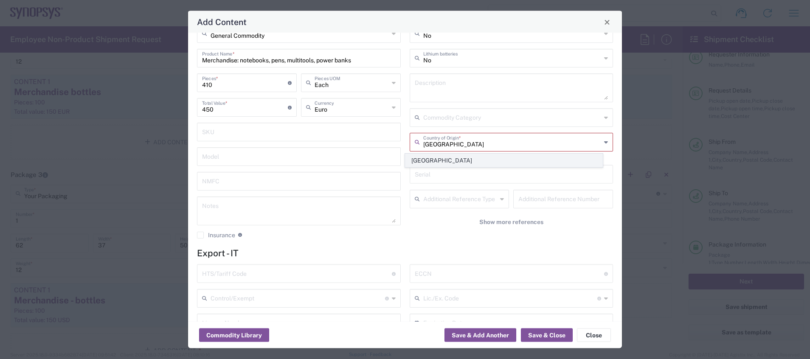
type input "[GEOGRAPHIC_DATA]"
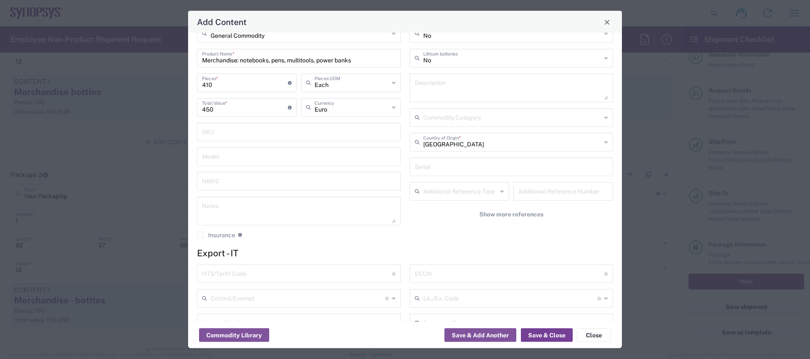
click at [549, 334] on button "Save & Close" at bounding box center [547, 336] width 52 height 14
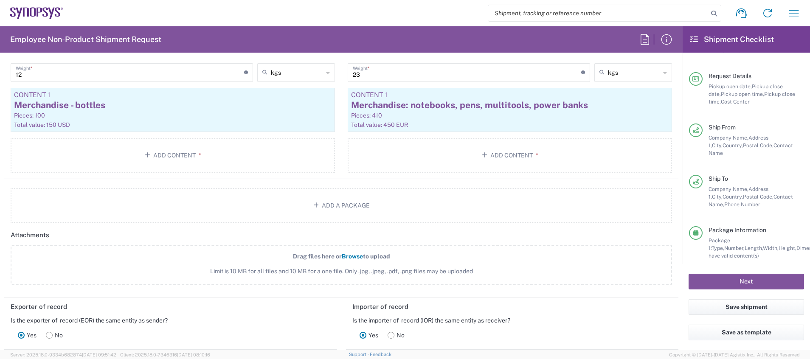
scroll to position [1077, 0]
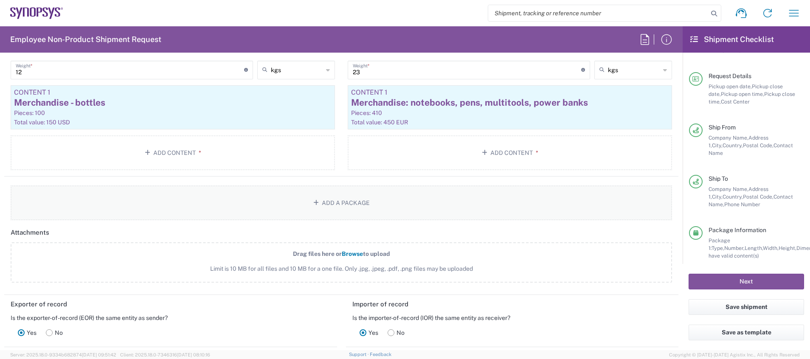
click at [429, 202] on button "Add a Package" at bounding box center [342, 203] width 662 height 35
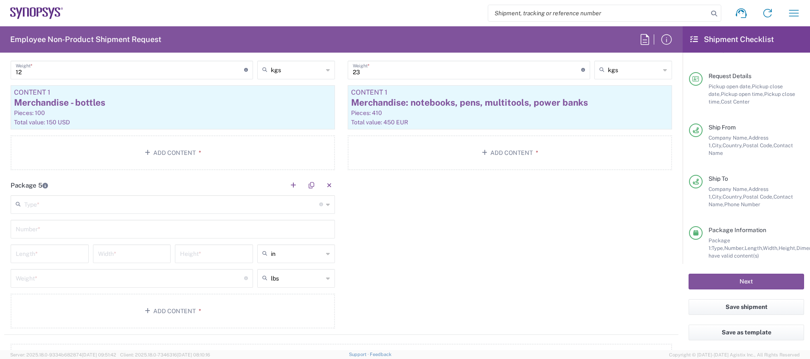
click at [321, 206] on div "Type * Material used to package goods" at bounding box center [173, 204] width 324 height 19
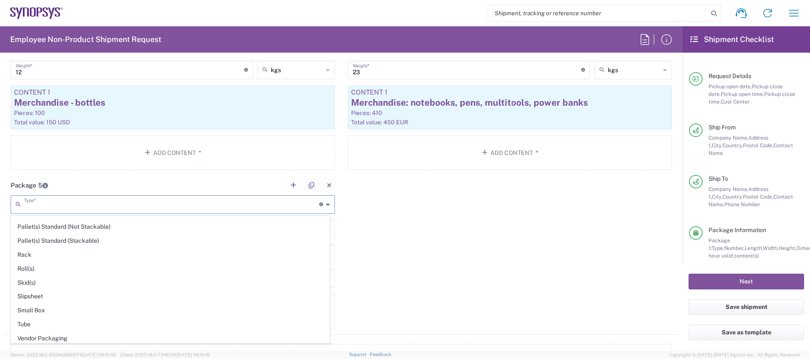
scroll to position [402, 0]
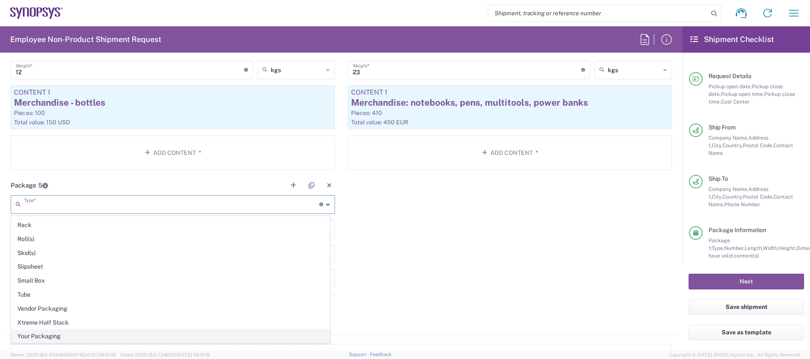
click at [259, 338] on span "Your Packaging" at bounding box center [170, 336] width 318 height 13
type input "Your Packaging"
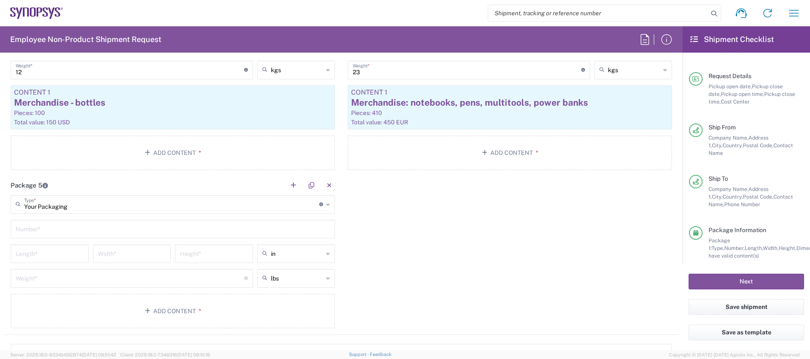
click at [241, 236] on div "Number *" at bounding box center [173, 229] width 324 height 19
type input "1"
click at [59, 253] on input "number" at bounding box center [50, 253] width 68 height 15
type input "35"
click at [326, 254] on icon at bounding box center [328, 254] width 4 height 14
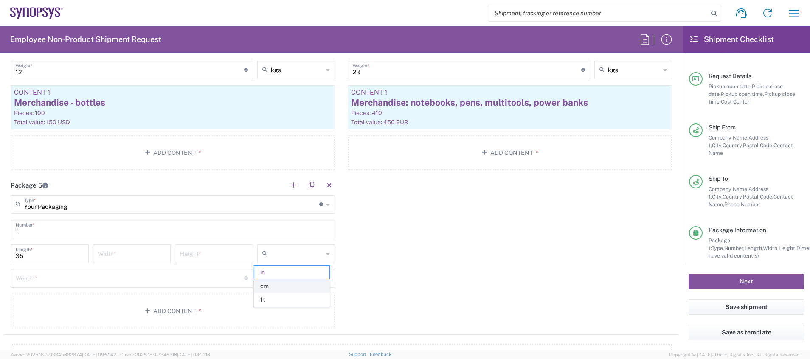
click at [313, 284] on span "cm" at bounding box center [291, 286] width 75 height 13
type input "88.9"
type input "cm"
click at [39, 258] on input "88.9" at bounding box center [50, 253] width 68 height 15
type input "8"
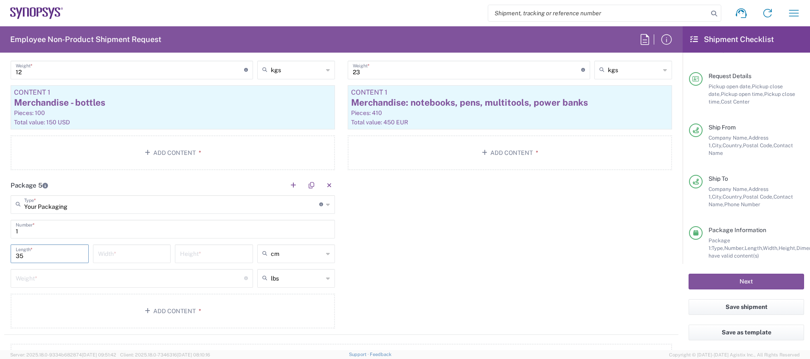
type input "35"
click at [112, 251] on input "number" at bounding box center [132, 253] width 68 height 15
type input "30"
click at [189, 256] on input "number" at bounding box center [214, 253] width 68 height 15
type input "33"
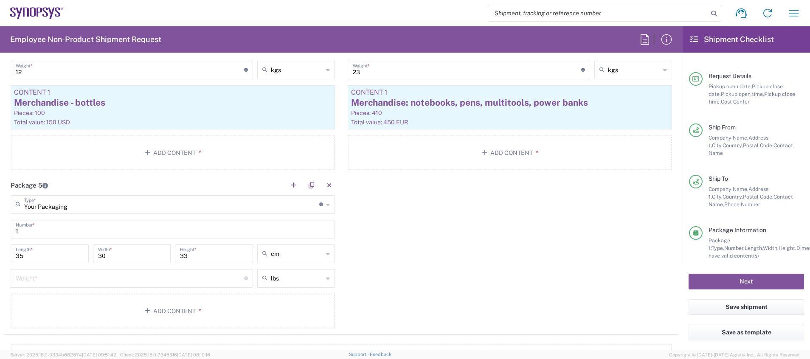
click at [326, 274] on icon at bounding box center [328, 279] width 4 height 14
click at [319, 308] on span "kgs" at bounding box center [291, 311] width 75 height 13
type input "kgs"
click at [212, 279] on input "number" at bounding box center [130, 278] width 228 height 15
type input "7"
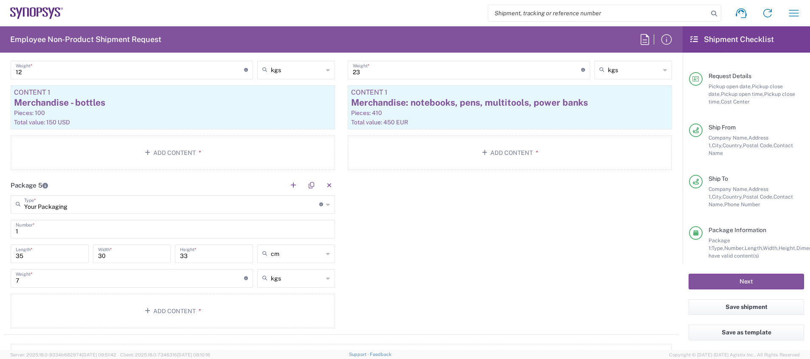
click at [412, 292] on div "Package 1 Your Packaging Type * Material used to package goods Bale(s) Basket(s…" at bounding box center [341, 47] width 674 height 576
click at [241, 311] on button "Add Content *" at bounding box center [173, 311] width 324 height 35
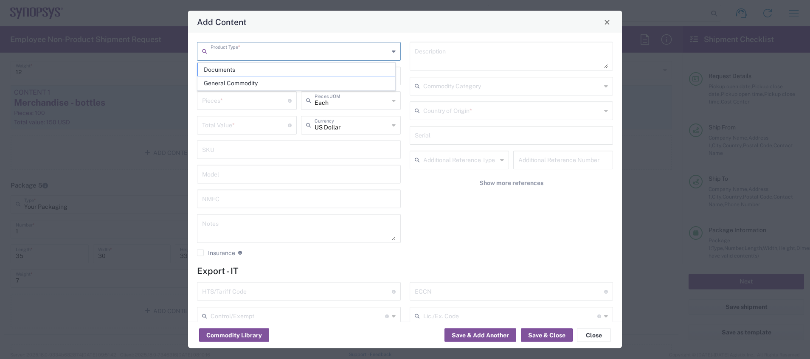
click at [292, 54] on input "text" at bounding box center [300, 50] width 178 height 15
click at [306, 83] on span "General Commodity" at bounding box center [296, 83] width 197 height 13
type input "General Commodity"
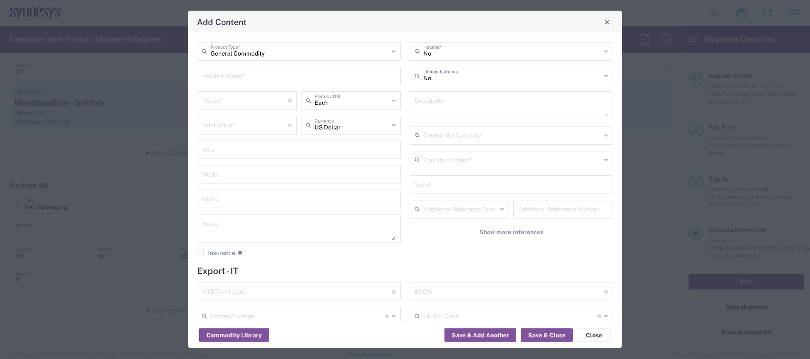
click at [269, 78] on input "text" at bounding box center [299, 75] width 194 height 15
click at [212, 78] on input "Merhandise" at bounding box center [299, 75] width 194 height 15
type input "Merchandise"
click at [249, 99] on input "number" at bounding box center [245, 100] width 86 height 15
type input "250"
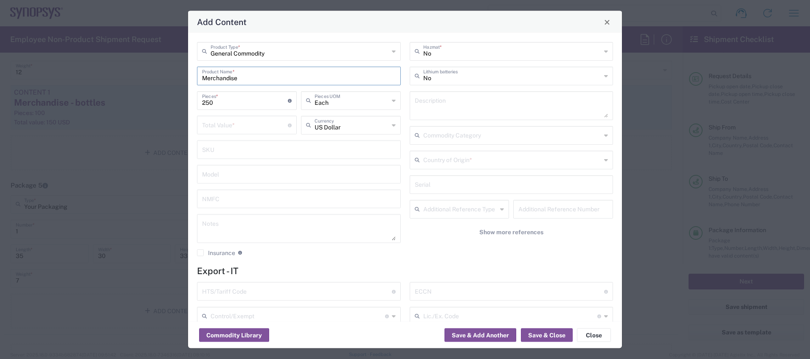
click at [281, 79] on input "Merchandise" at bounding box center [299, 75] width 194 height 15
type input "Merchandise - Antistress balls, Mobile holders"
click at [264, 127] on input "number" at bounding box center [245, 124] width 86 height 15
type input "100"
click at [391, 125] on div "US Dollar Currency" at bounding box center [351, 125] width 100 height 19
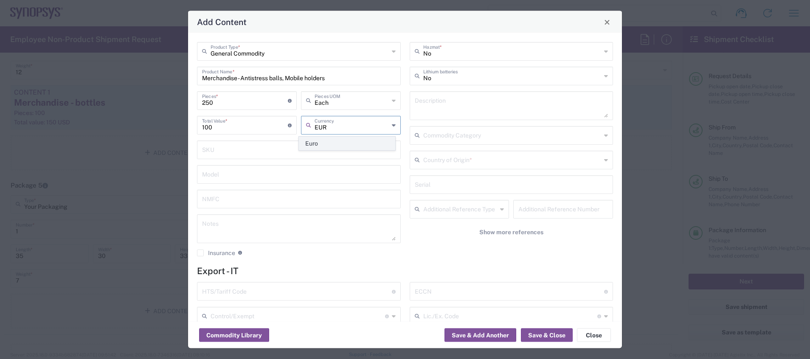
click at [350, 146] on span "Euro" at bounding box center [347, 143] width 96 height 13
type input "Euro"
click at [568, 159] on input "text" at bounding box center [512, 159] width 178 height 15
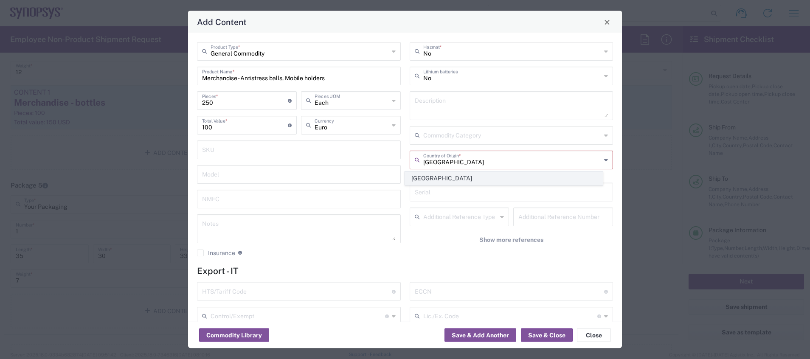
click at [566, 182] on span "[GEOGRAPHIC_DATA]" at bounding box center [504, 178] width 197 height 13
type input "[GEOGRAPHIC_DATA]"
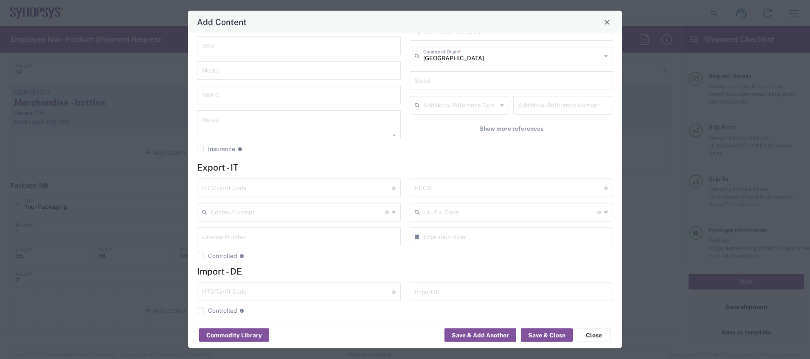
scroll to position [112, 0]
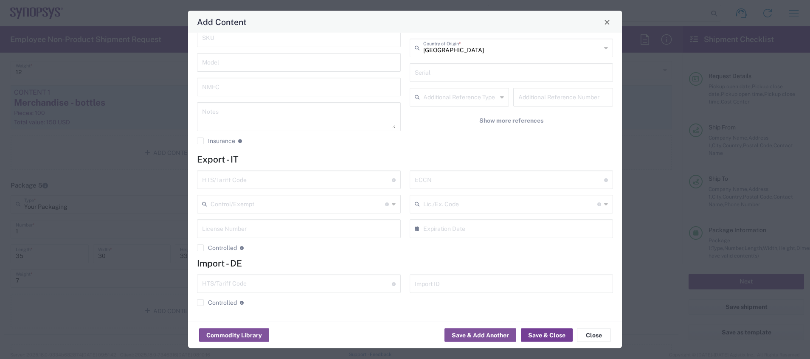
click at [547, 334] on button "Save & Close" at bounding box center [547, 336] width 52 height 14
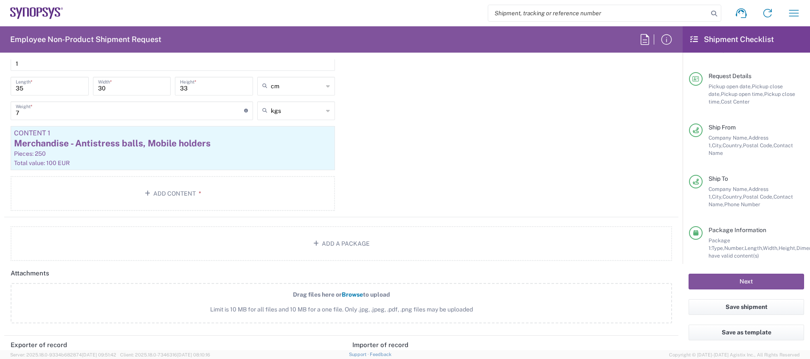
scroll to position [1199, 0]
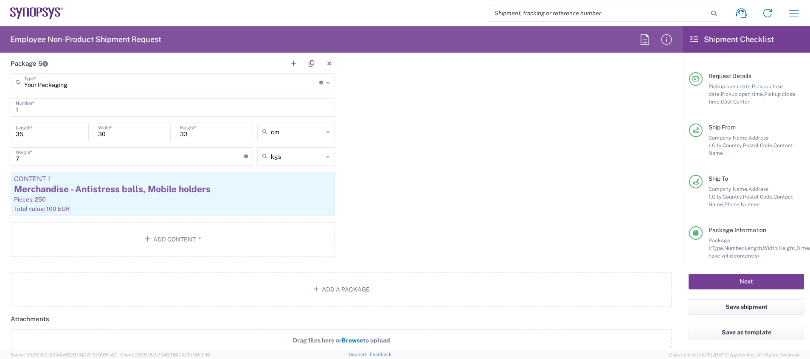
click at [748, 280] on button "Next" at bounding box center [747, 282] width 116 height 16
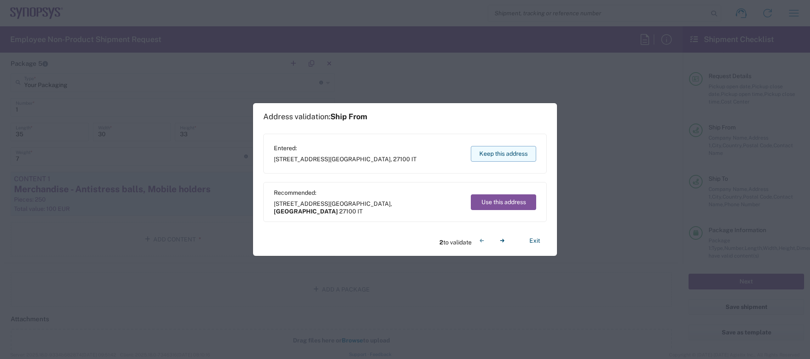
click at [506, 154] on button "Keep this address" at bounding box center [503, 154] width 65 height 16
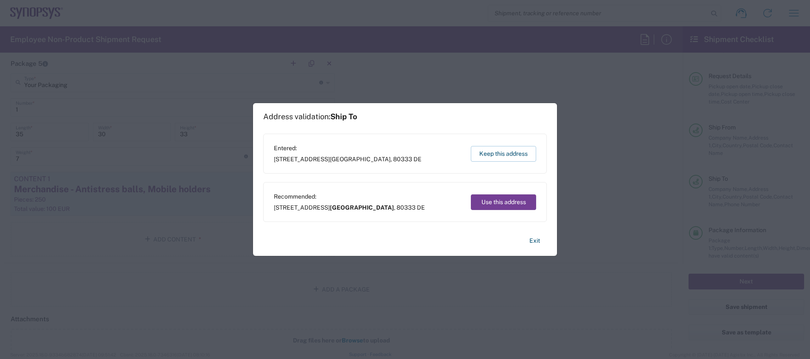
click at [519, 201] on button "Use this address" at bounding box center [503, 203] width 65 height 16
type input "[GEOGRAPHIC_DATA]"
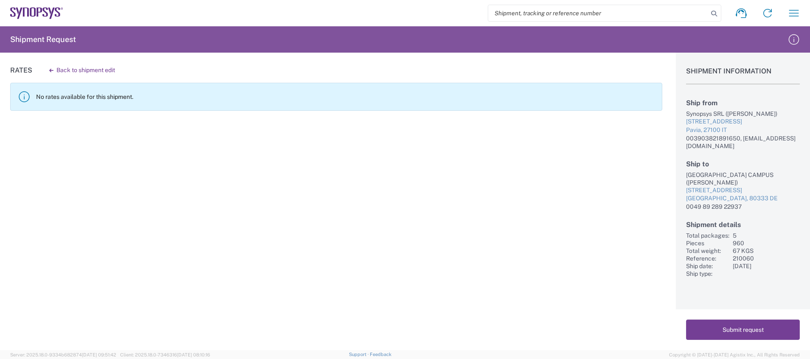
click at [753, 331] on button "Submit request" at bounding box center [743, 330] width 114 height 20
